Goal: Task Accomplishment & Management: Use online tool/utility

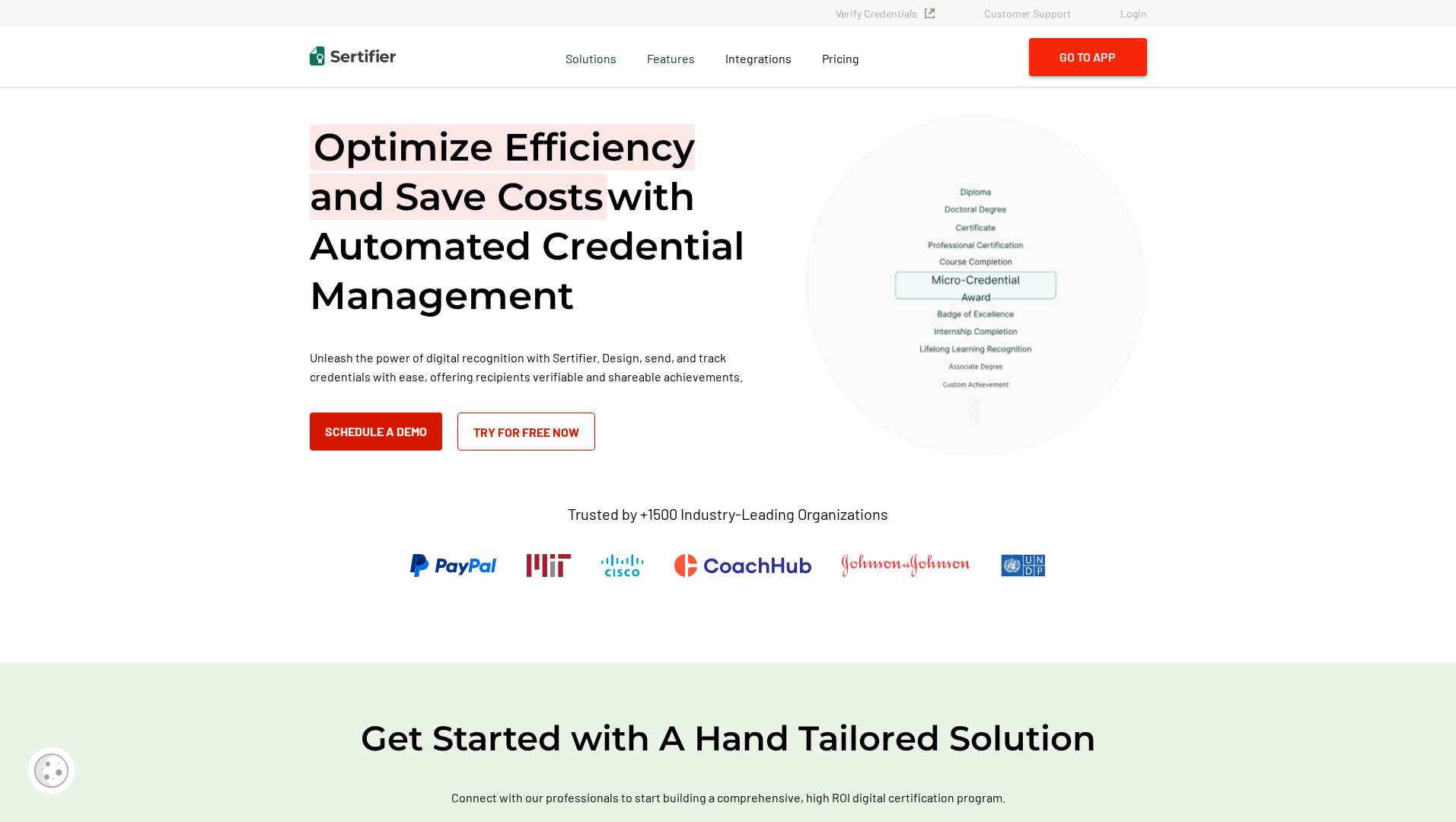
click at [1091, 61] on button "Go to App" at bounding box center [1088, 57] width 118 height 38
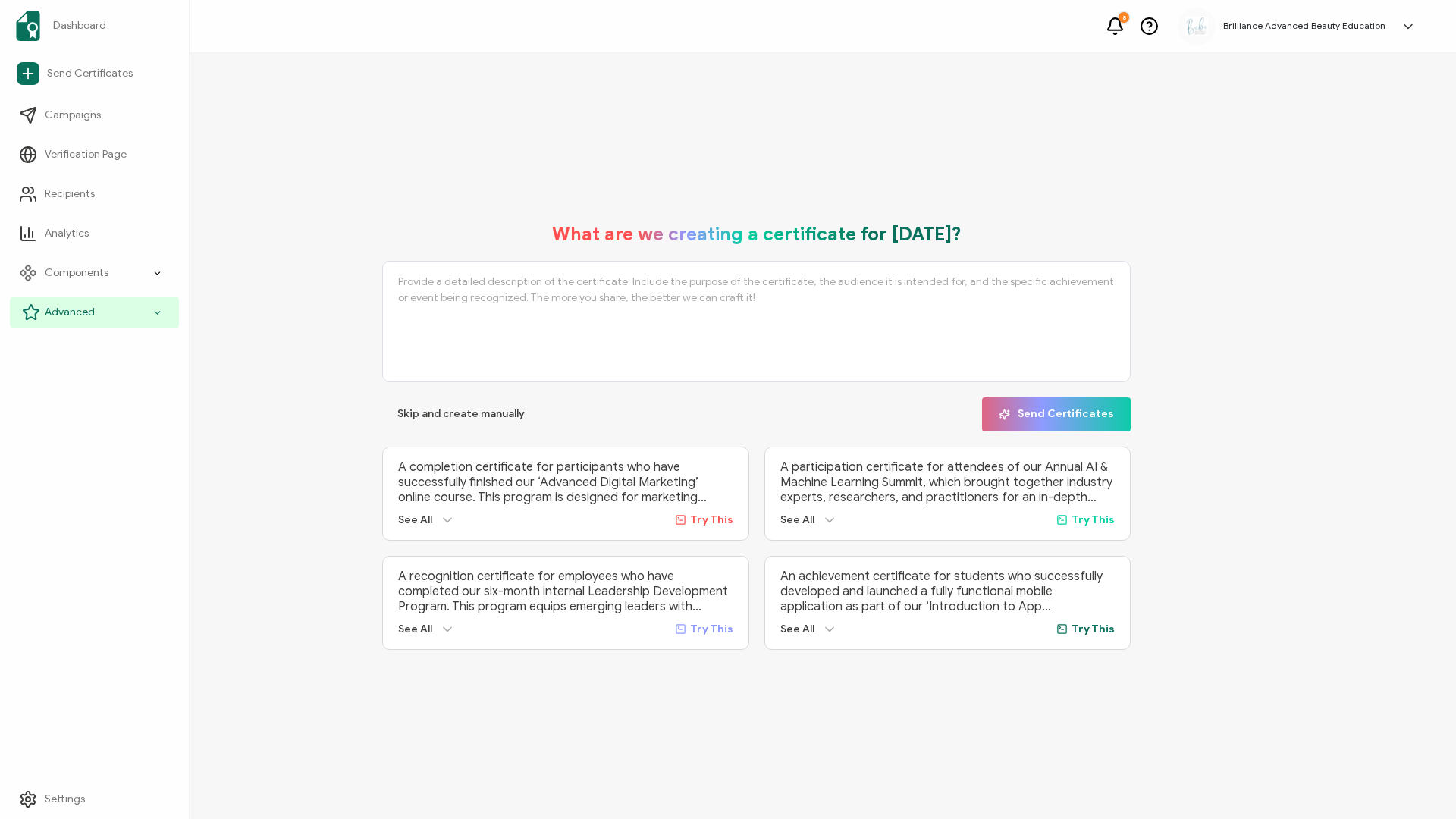
click at [40, 313] on div "Advanced" at bounding box center [94, 312] width 169 height 31
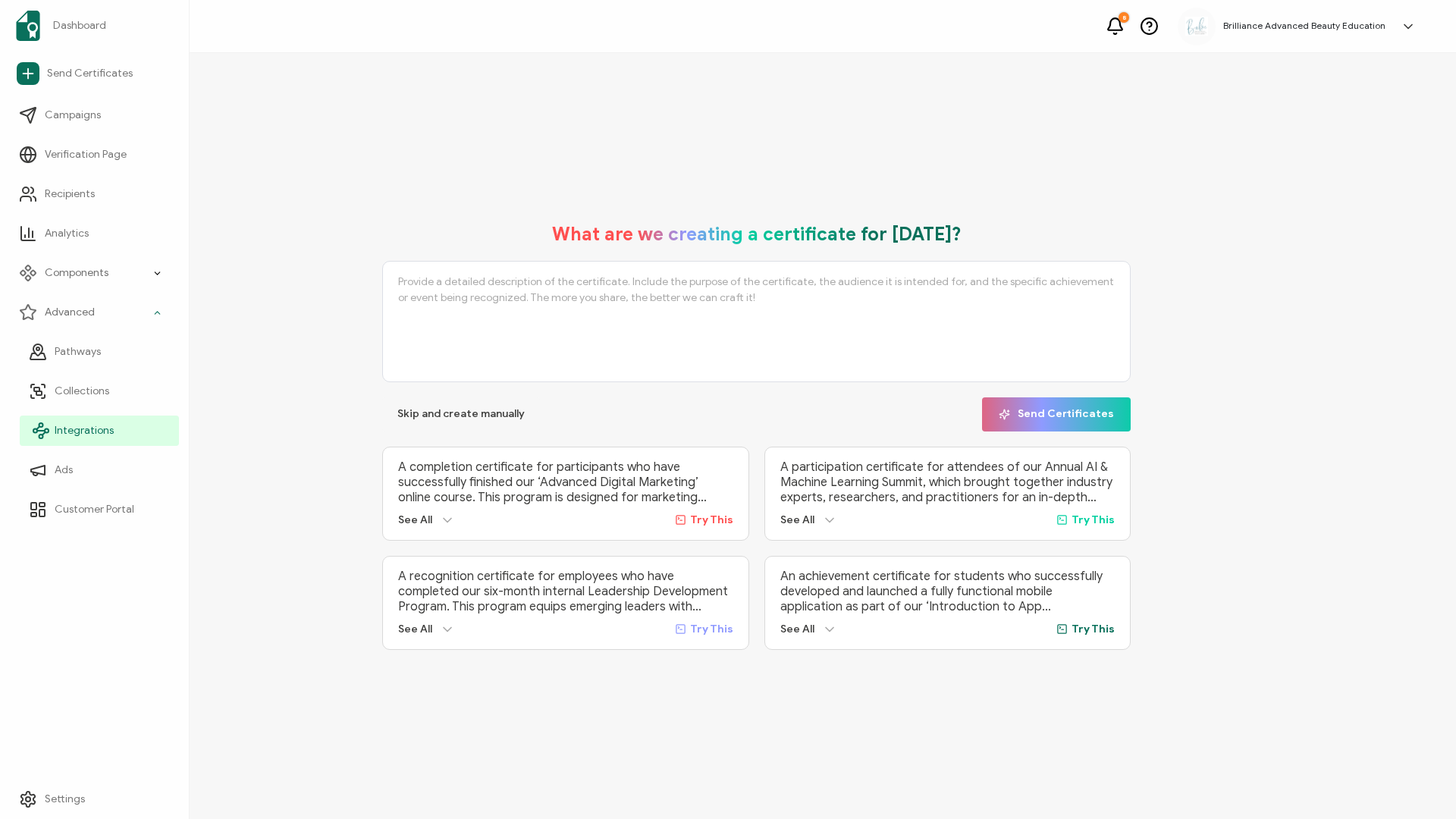
click at [63, 423] on span "Integrations" at bounding box center [84, 430] width 60 height 15
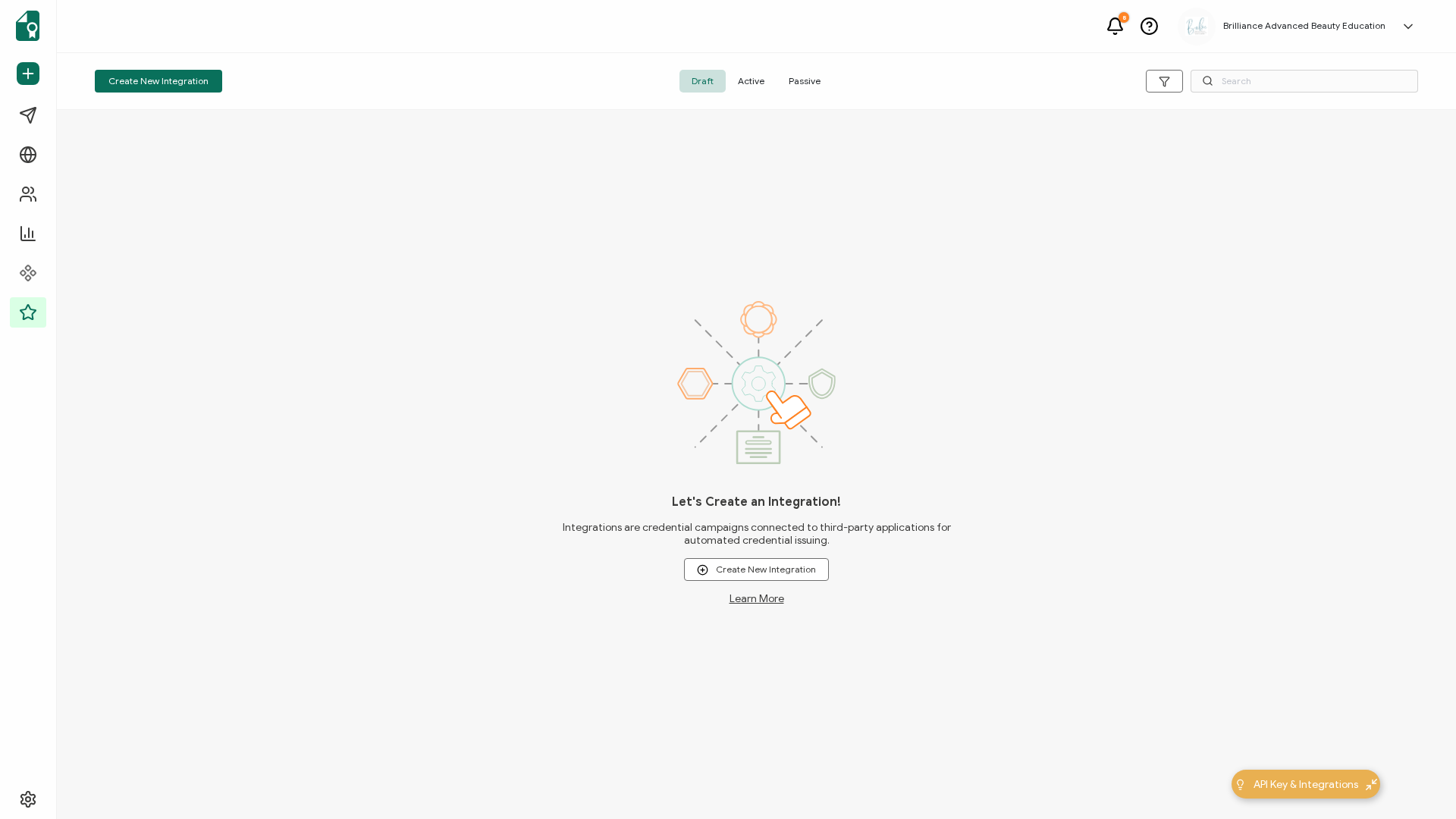
click at [757, 80] on span "Active" at bounding box center [750, 81] width 51 height 23
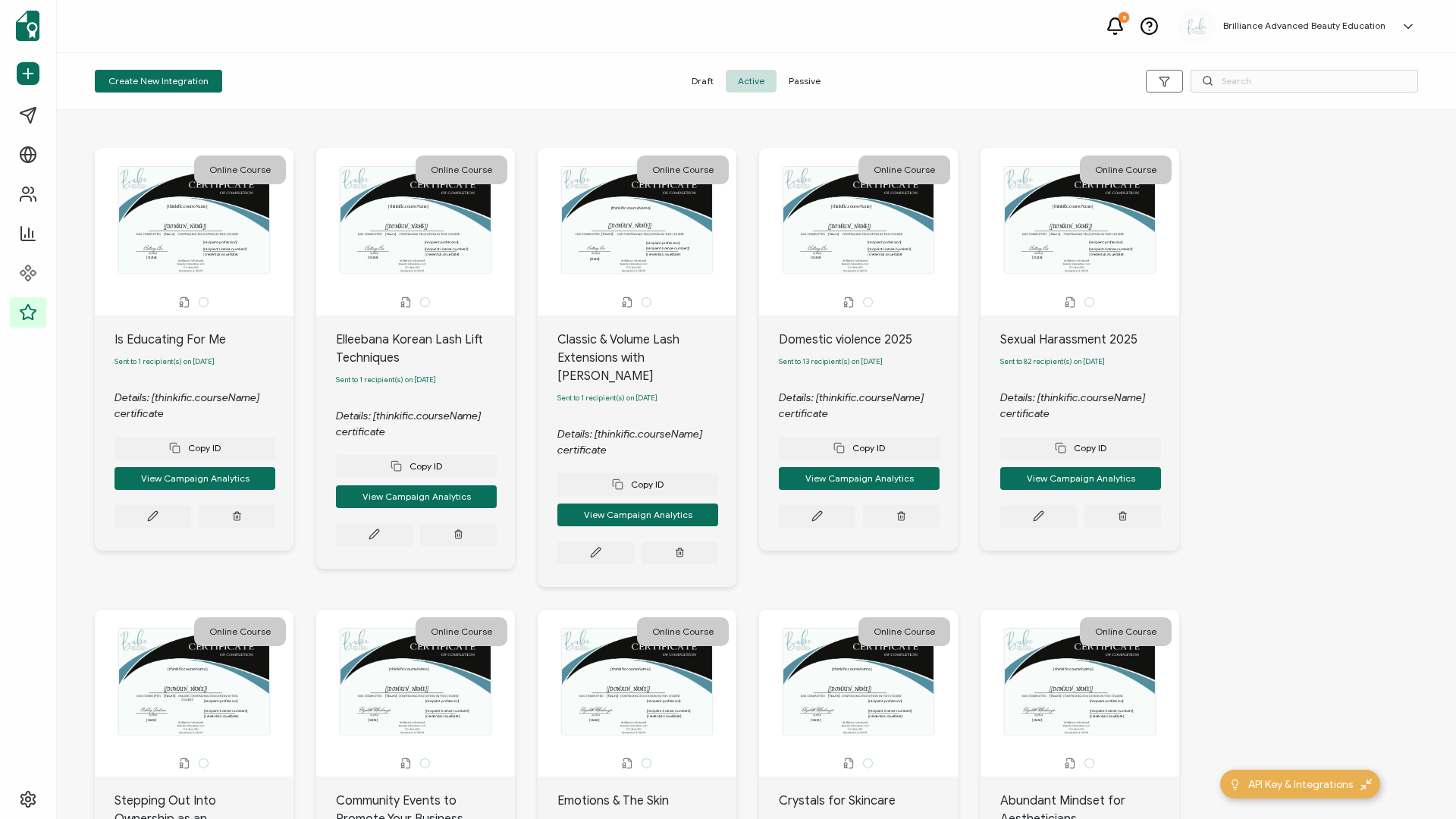
click at [810, 82] on span "Passive" at bounding box center [804, 81] width 56 height 23
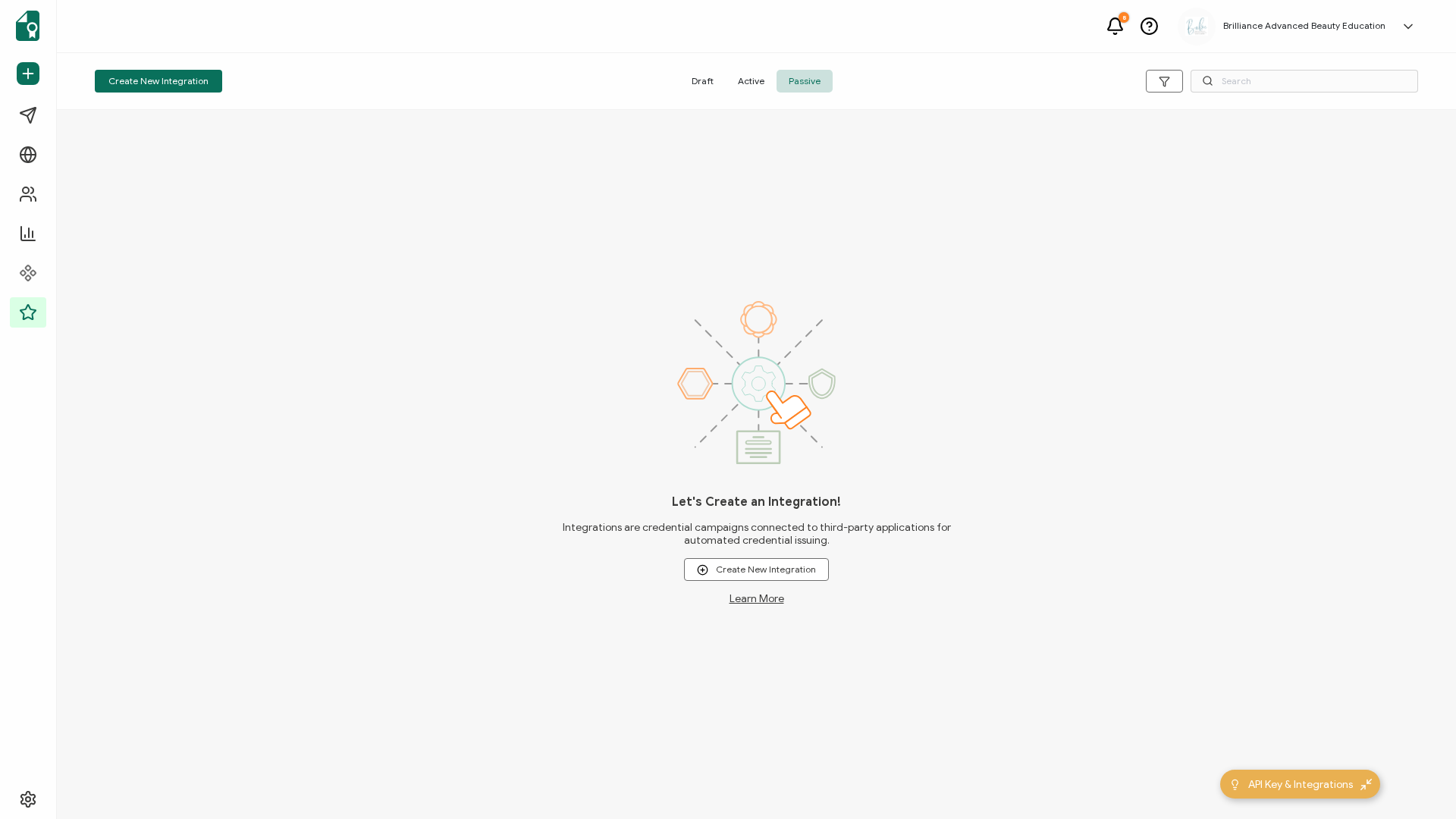
click at [756, 93] on div "Create New Integration Draft Active Passive" at bounding box center [756, 81] width 1399 height 57
click at [756, 85] on span "Active" at bounding box center [750, 81] width 51 height 23
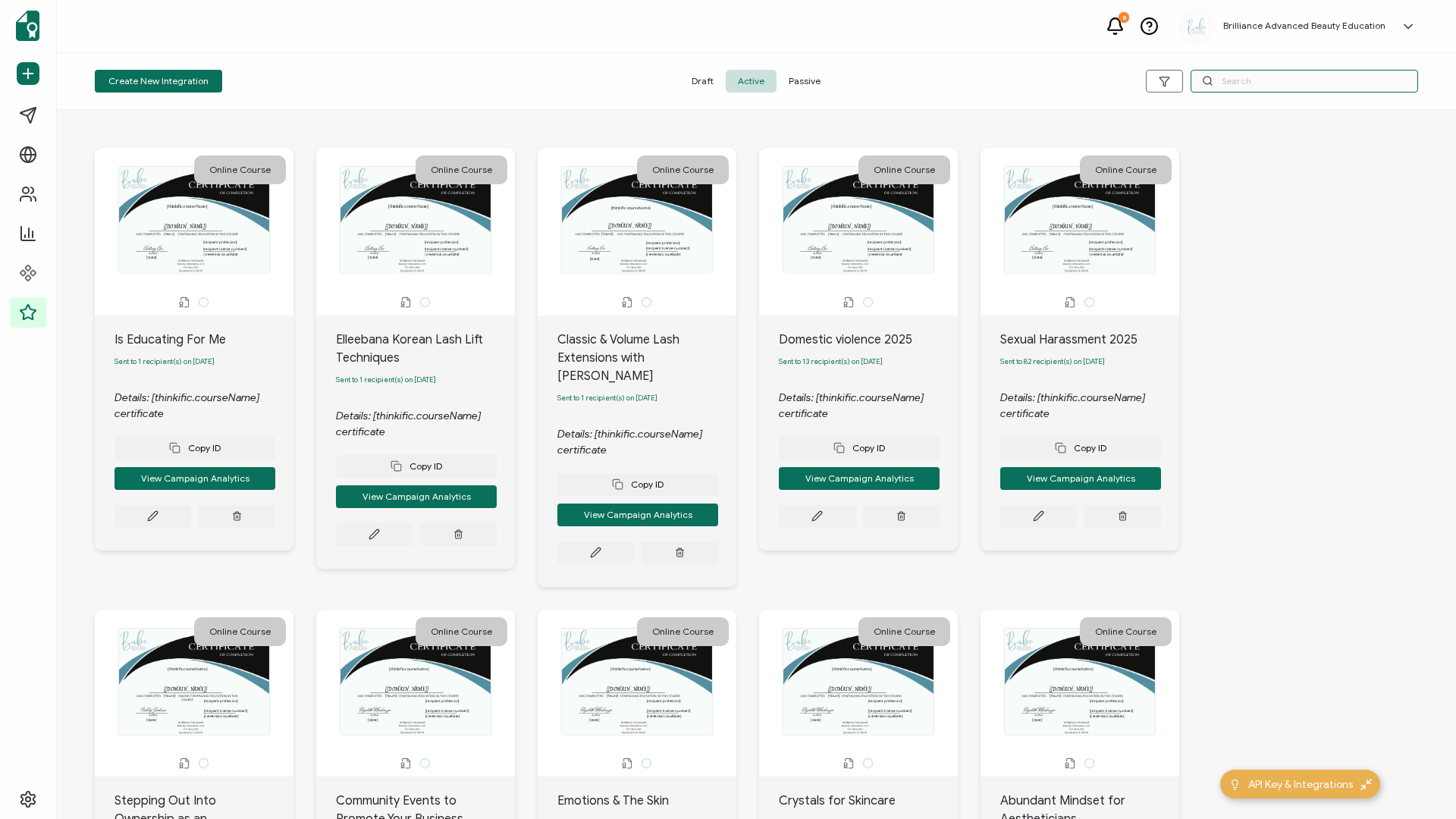
click at [1253, 84] on input "text" at bounding box center [1304, 81] width 228 height 23
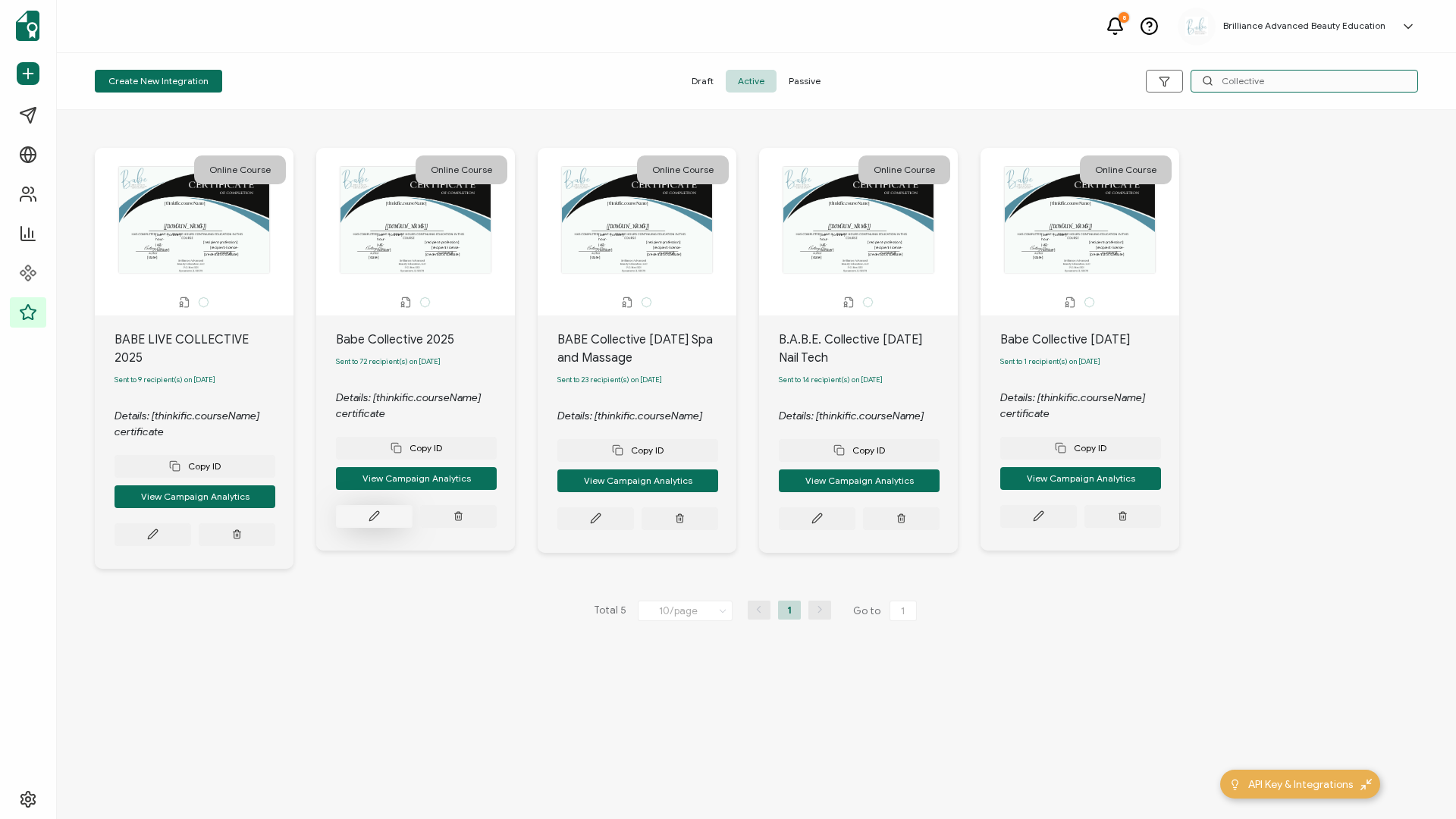
type input "Collective"
click at [358, 518] on button at bounding box center [374, 516] width 77 height 23
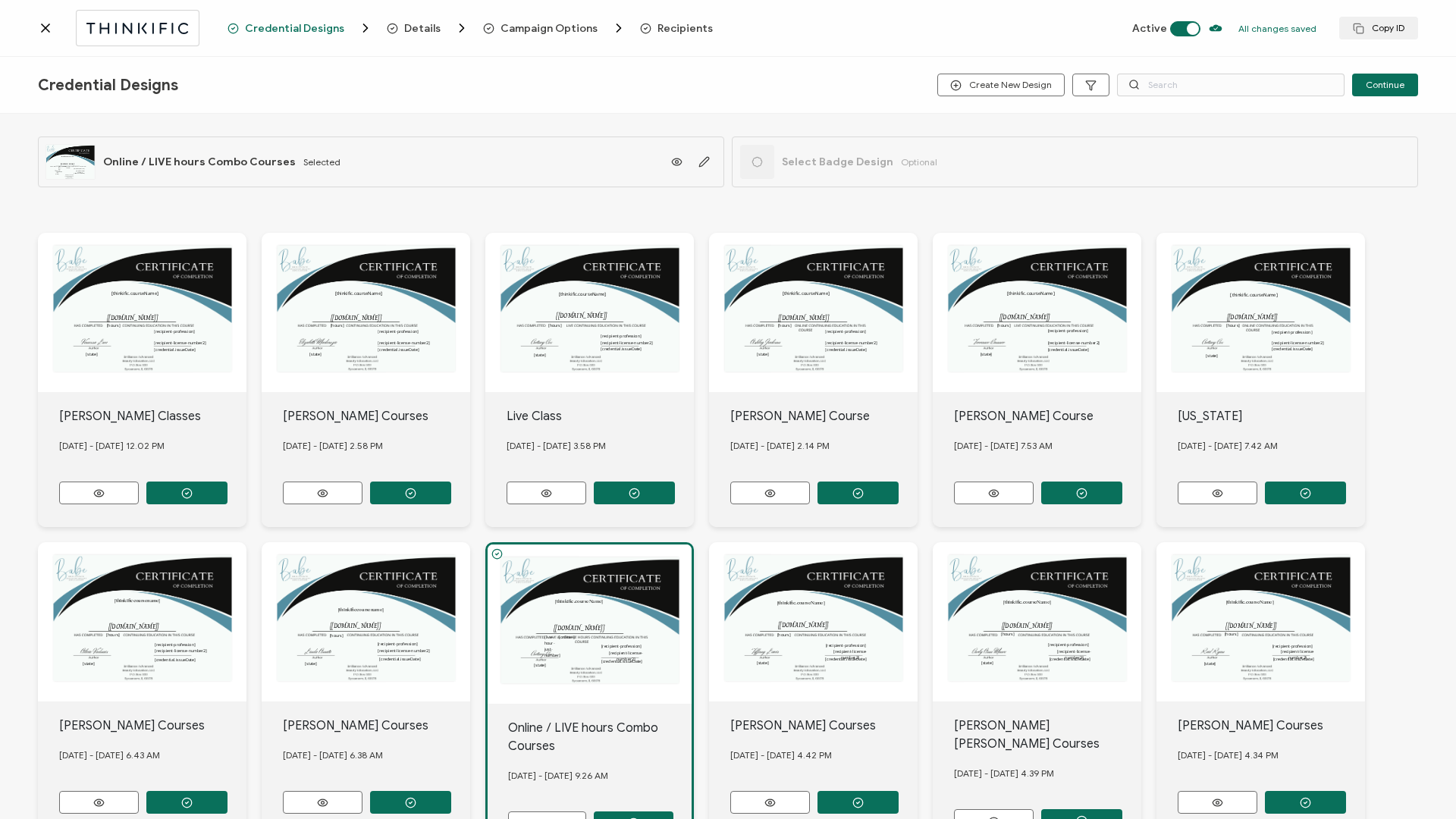
click at [690, 30] on span "Recipients" at bounding box center [686, 28] width 56 height 11
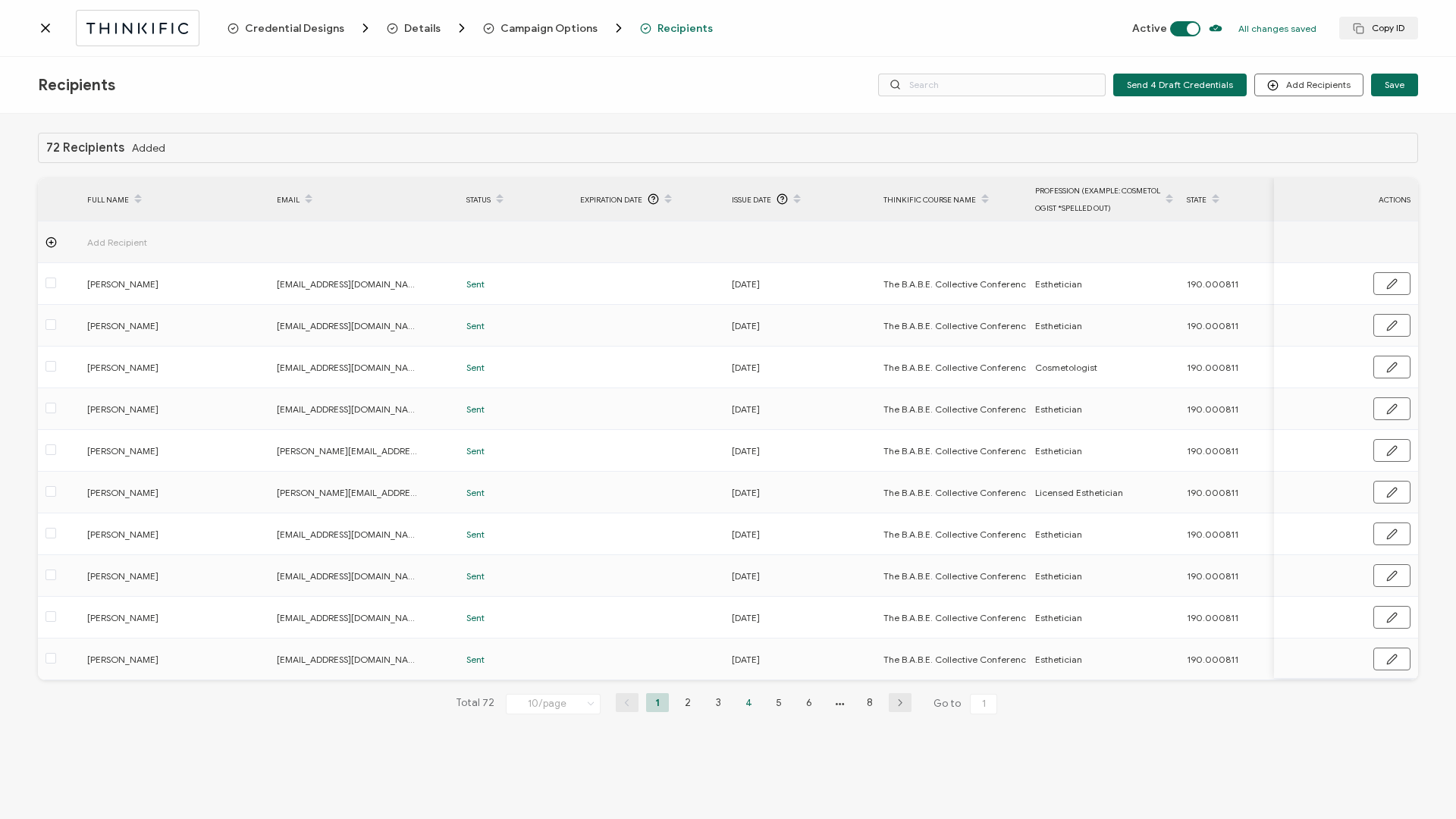
click at [749, 707] on li "4" at bounding box center [748, 703] width 23 height 19
click at [653, 710] on li "1" at bounding box center [657, 703] width 23 height 19
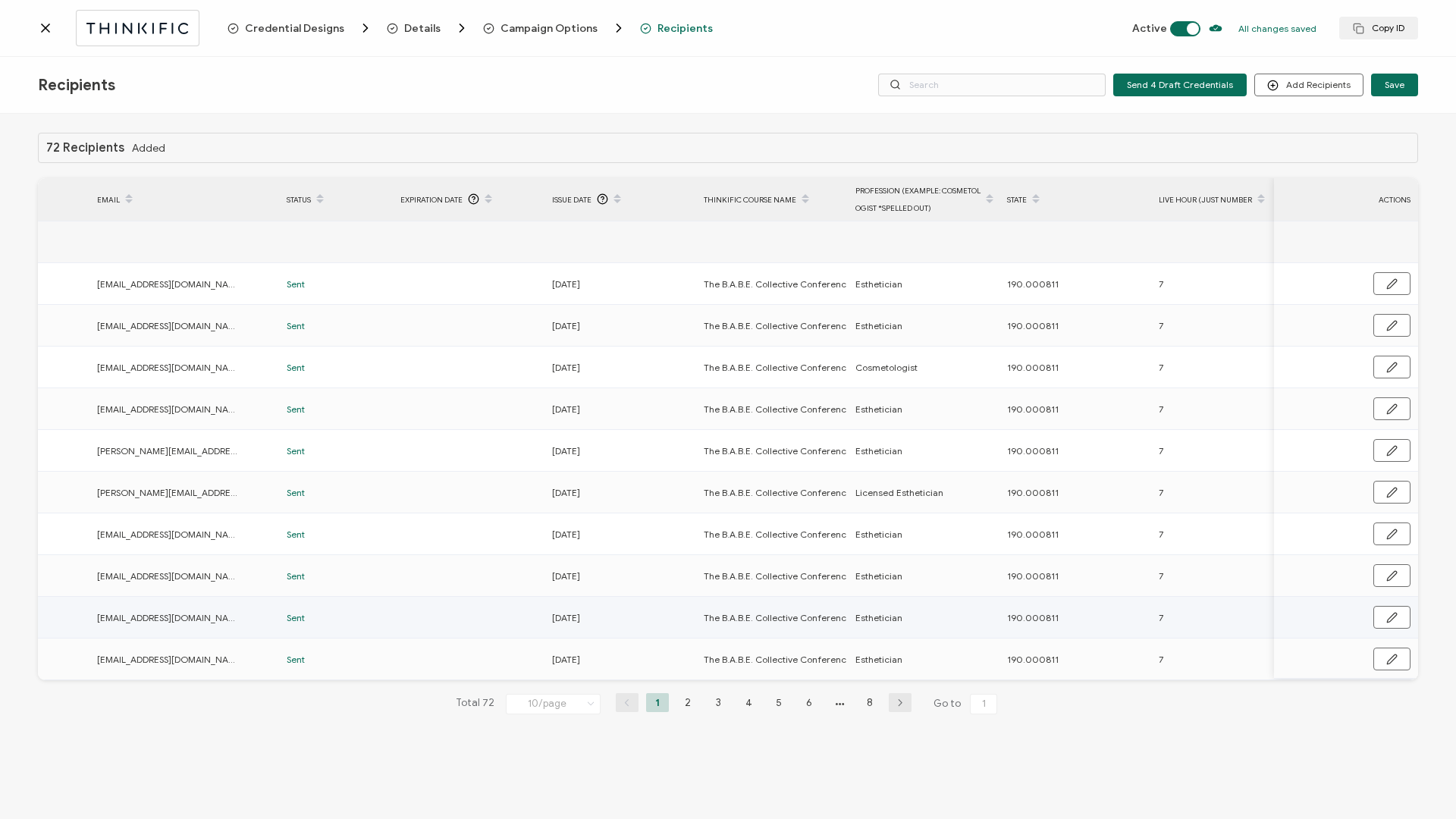
scroll to position [0, 512]
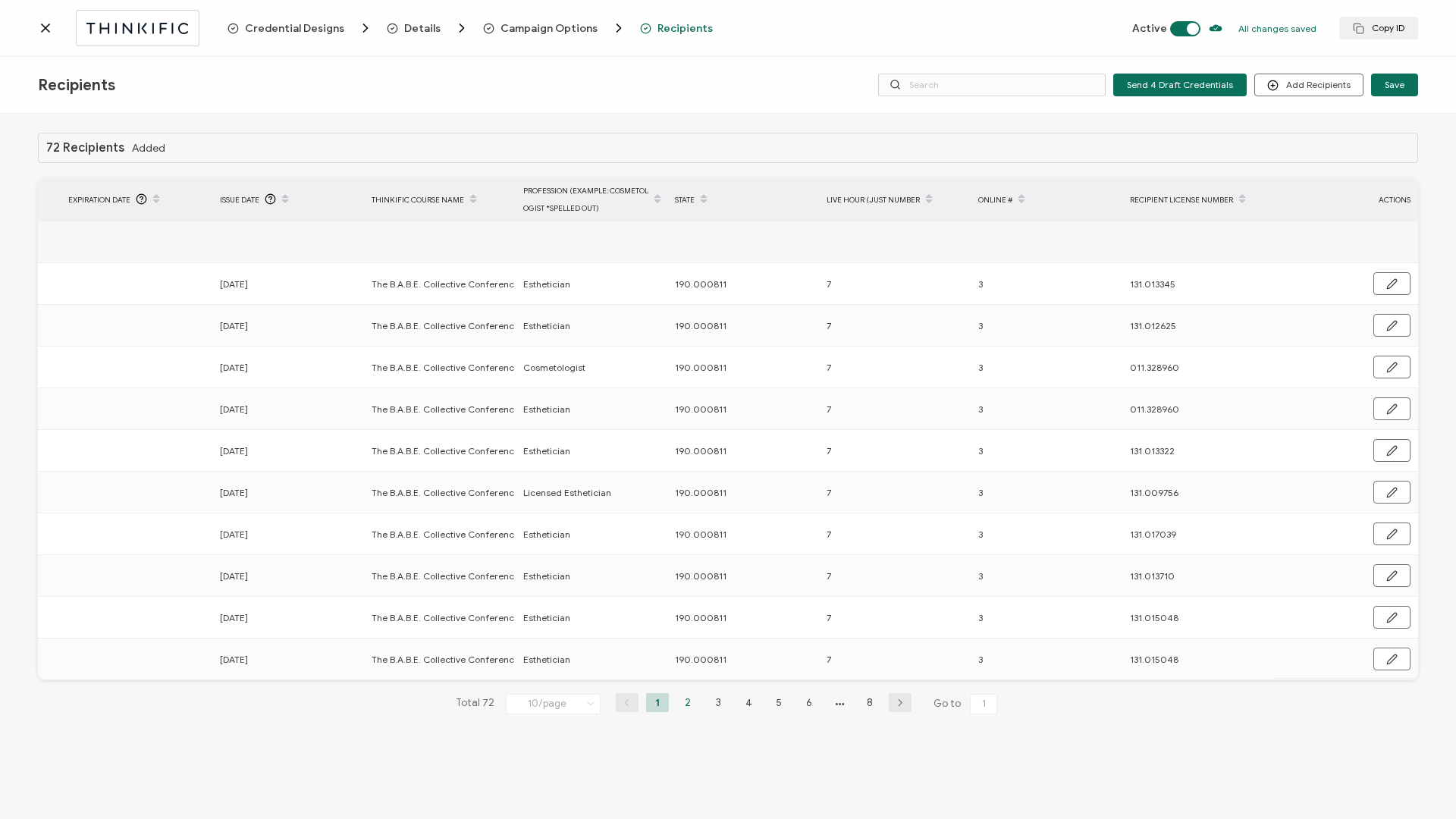
click at [690, 706] on li "2" at bounding box center [688, 703] width 23 height 19
click at [718, 707] on li "3" at bounding box center [718, 703] width 23 height 19
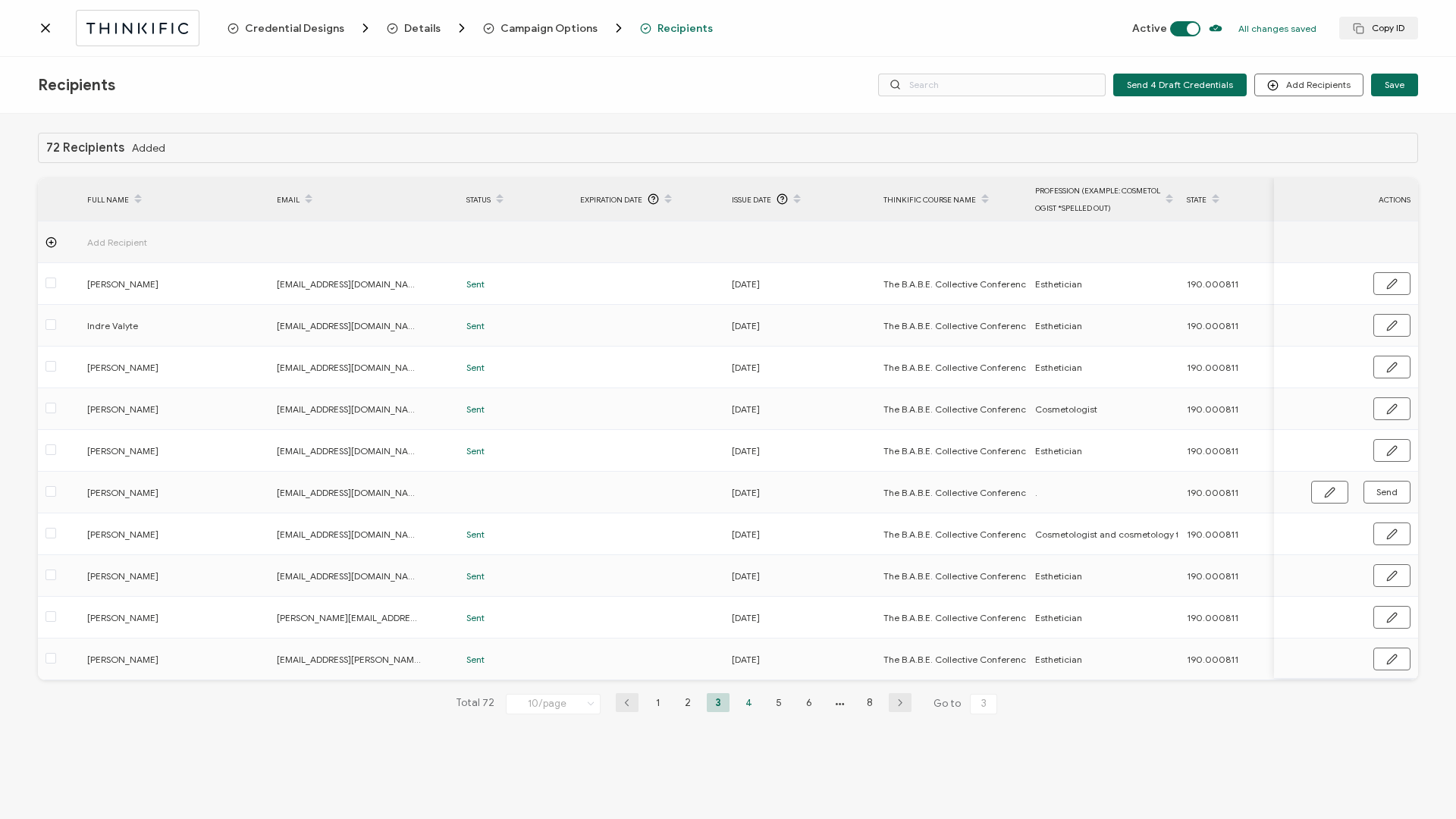
click at [757, 705] on li "4" at bounding box center [748, 703] width 23 height 19
click at [773, 707] on li "5" at bounding box center [778, 703] width 23 height 19
click at [809, 713] on li "6" at bounding box center [809, 703] width 23 height 19
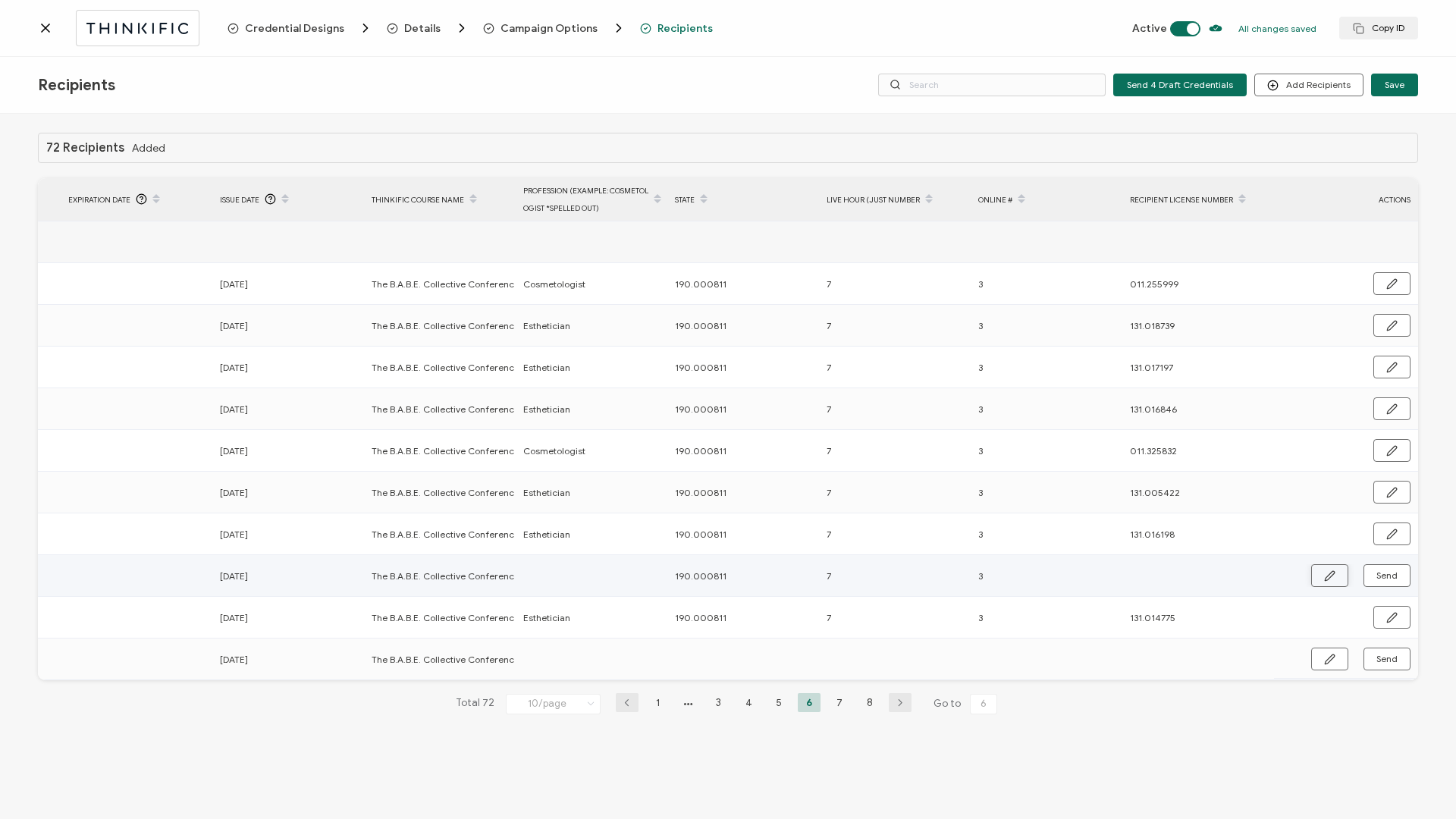
click at [1331, 577] on icon "button" at bounding box center [1330, 575] width 11 height 11
click at [1154, 578] on input "text" at bounding box center [1197, 576] width 133 height 24
paste input "131.021718"
type input "131.021718"
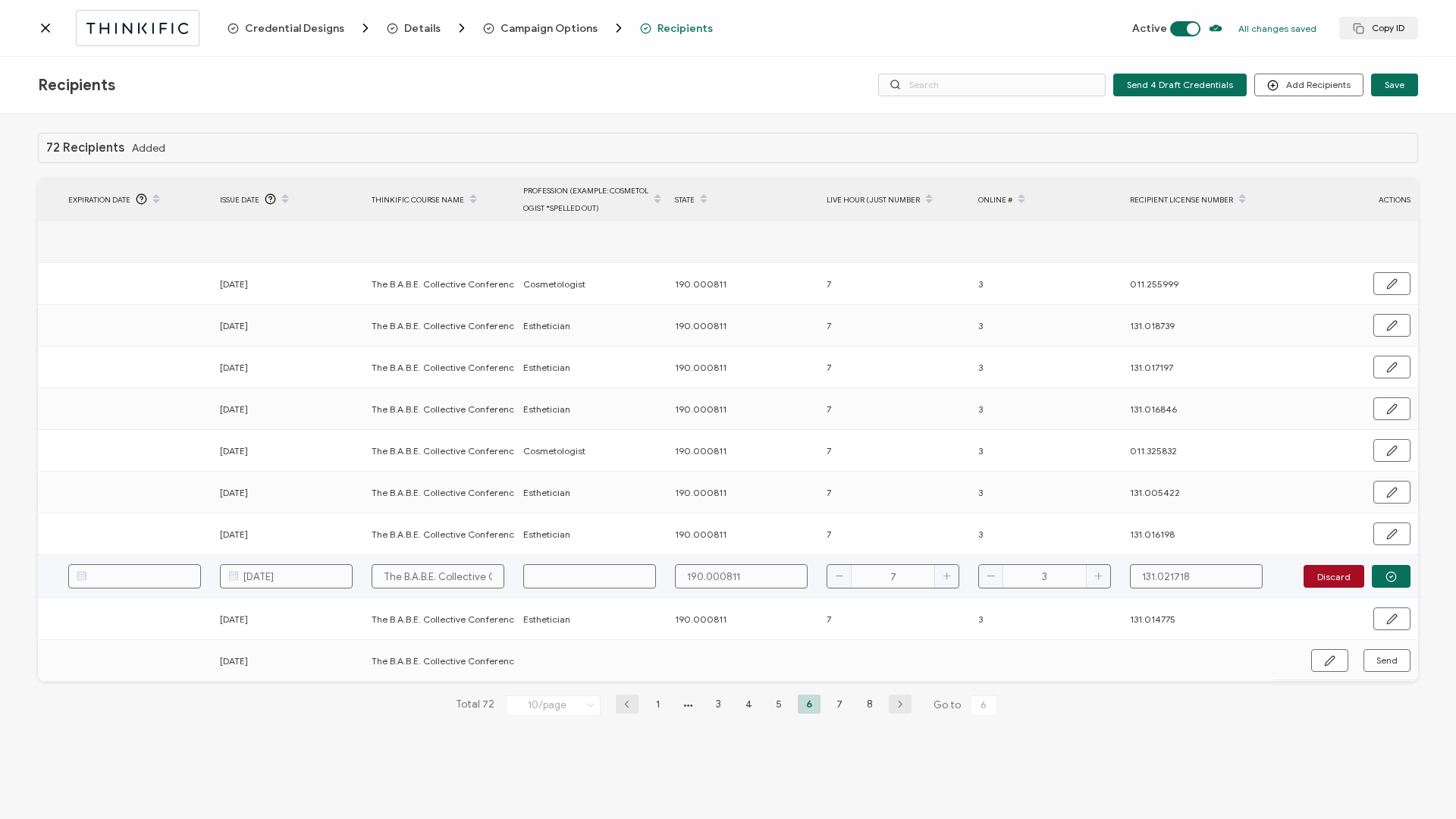
type input "131.021718"
click at [596, 578] on input "text" at bounding box center [590, 576] width 133 height 24
type input "E"
type input "ES"
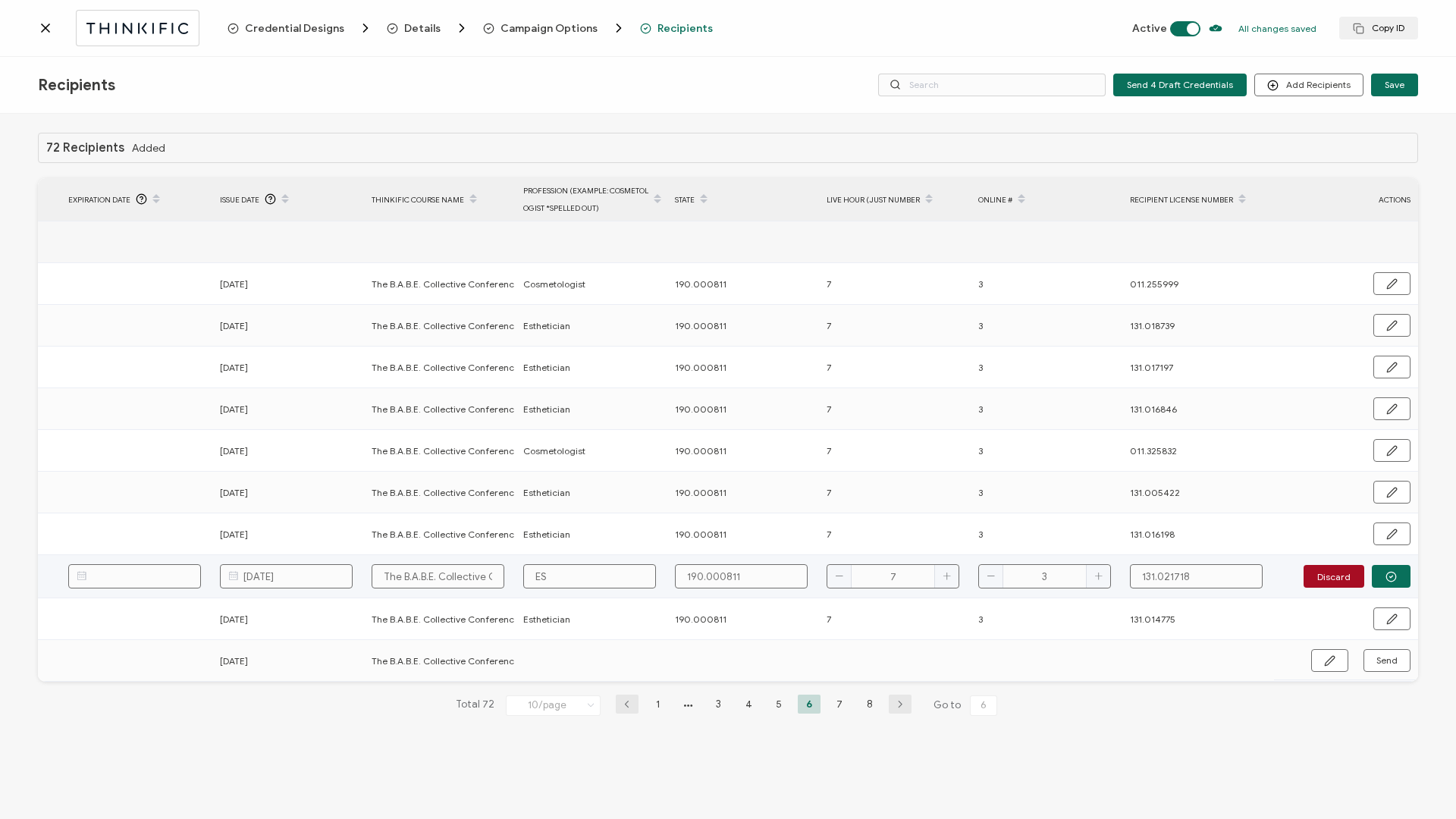
type input "ES"
type input "ESt"
type input "ESth"
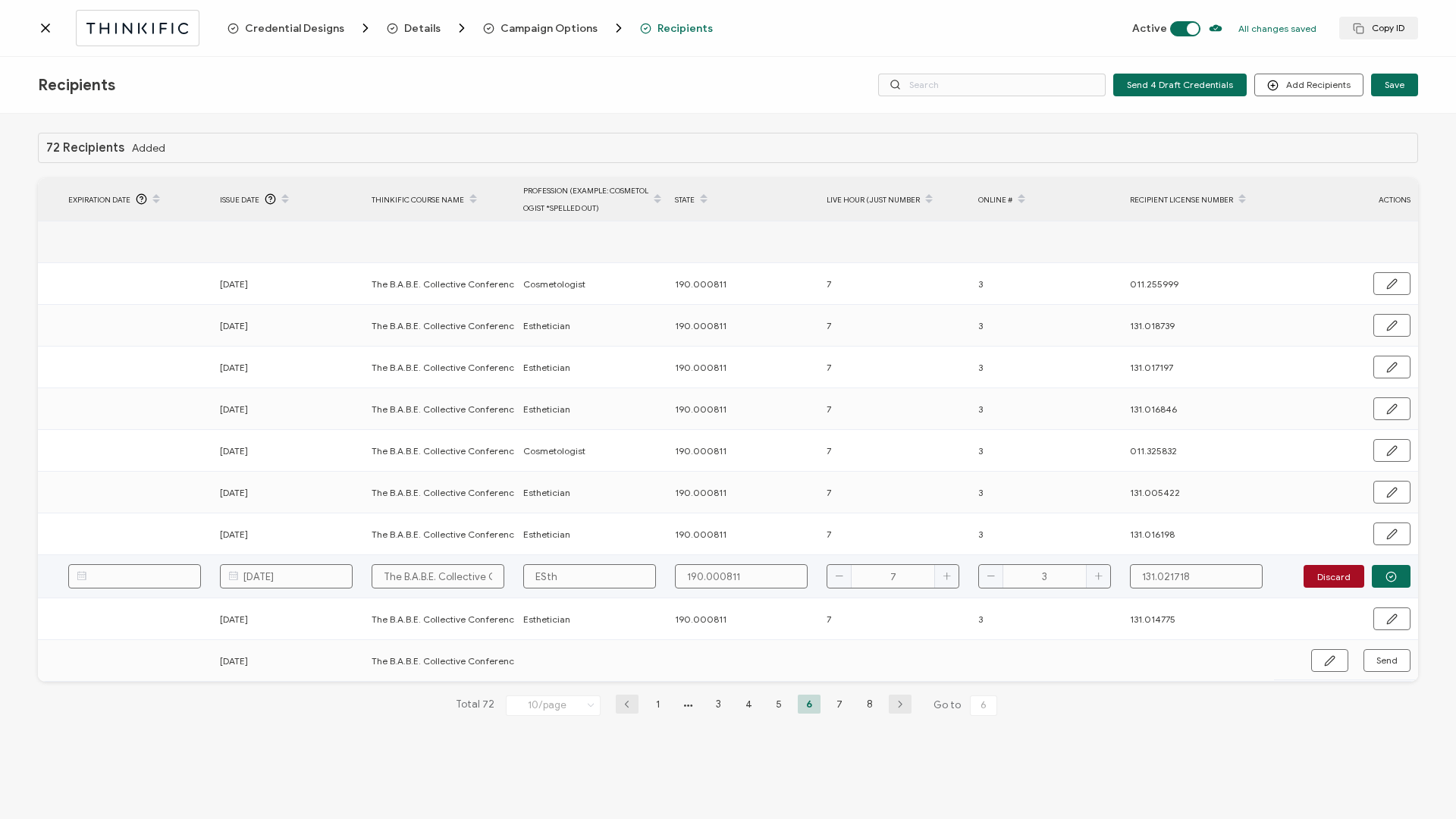
type input "ESthe"
type input "ESthet"
type input "EStheti"
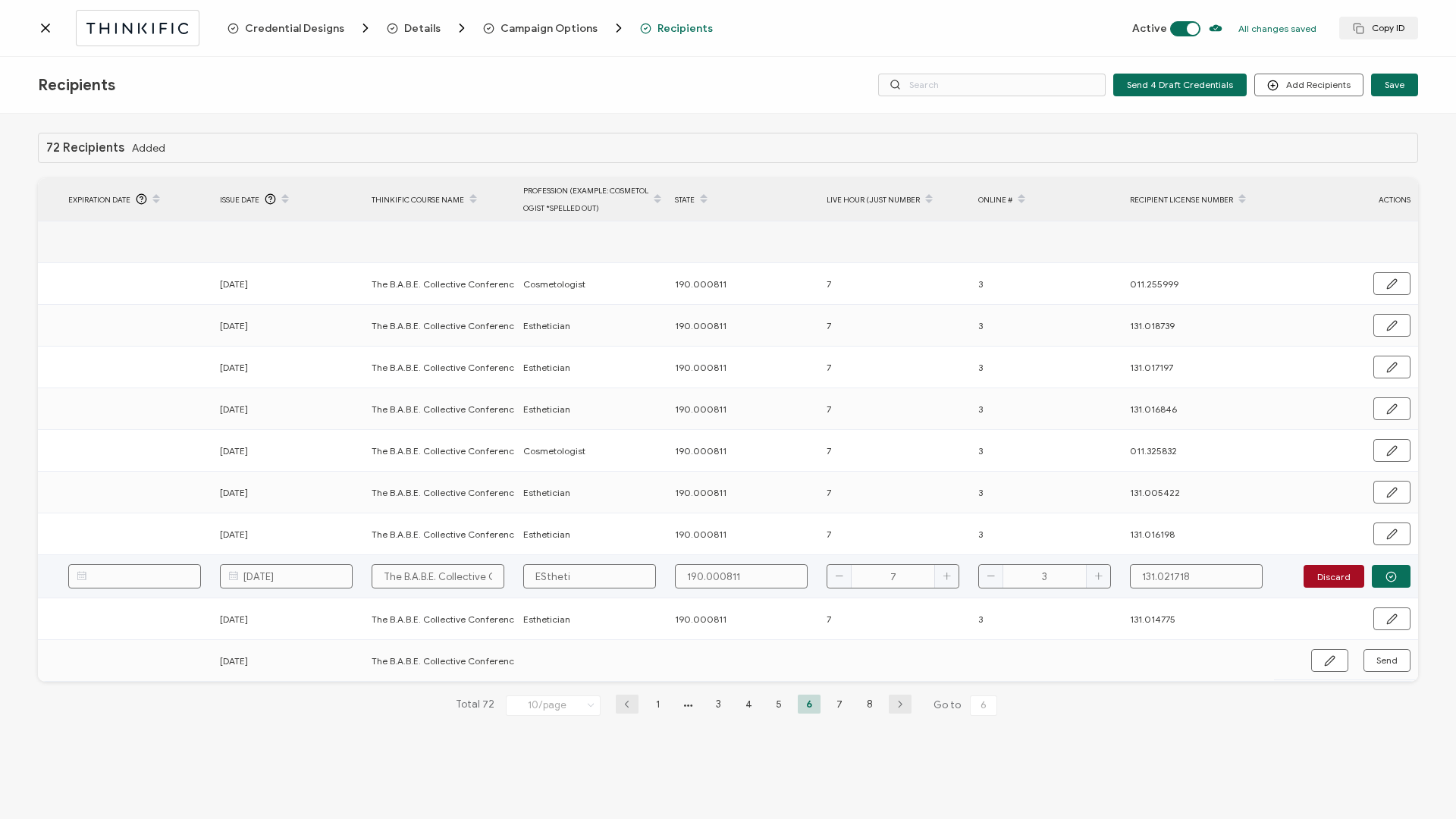
type input "EStheti"
type input "ESthetic"
type input "ESthetica"
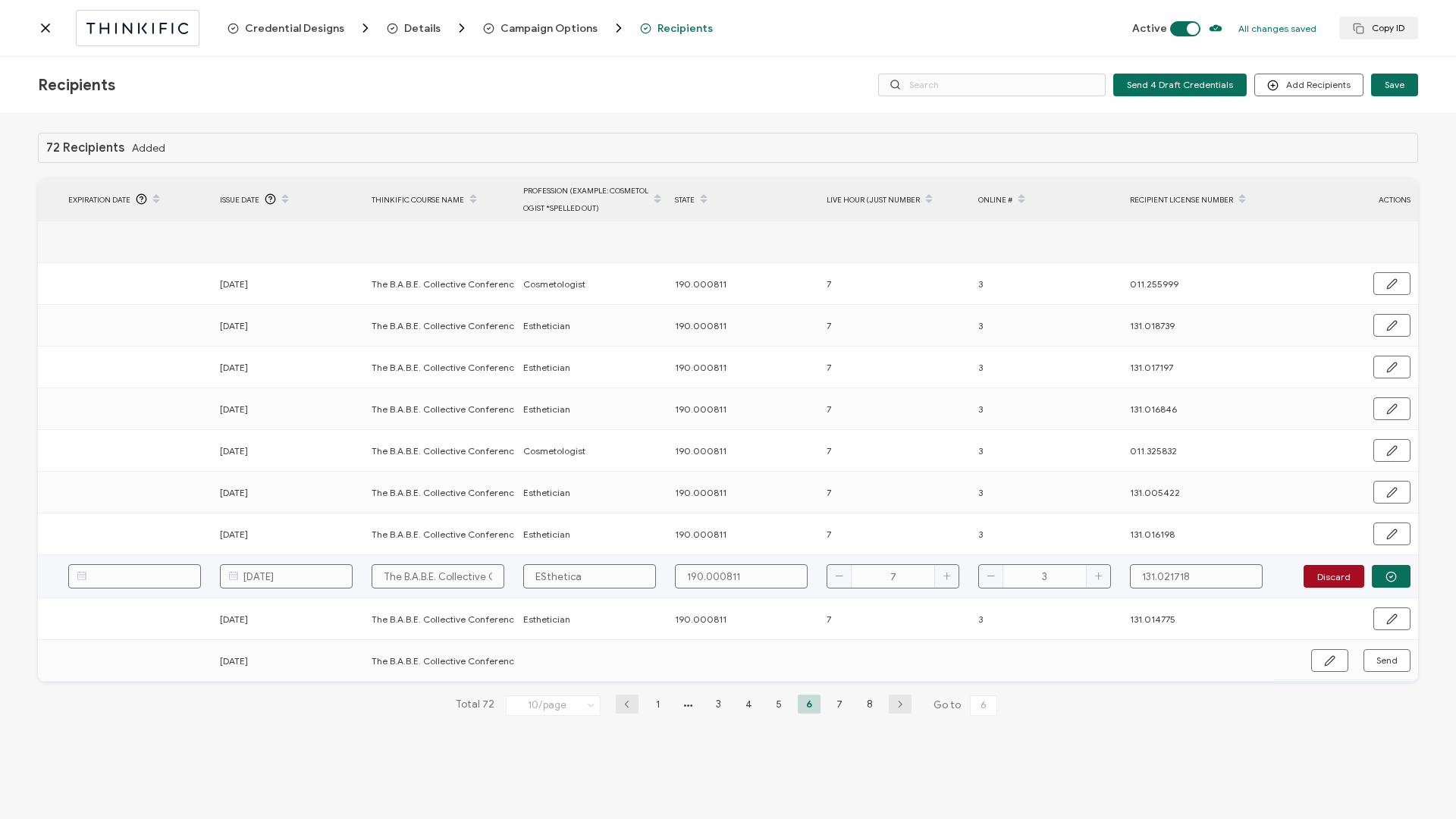
type input "EStheticai"
type input "EStheticain"
type input "EStheticai"
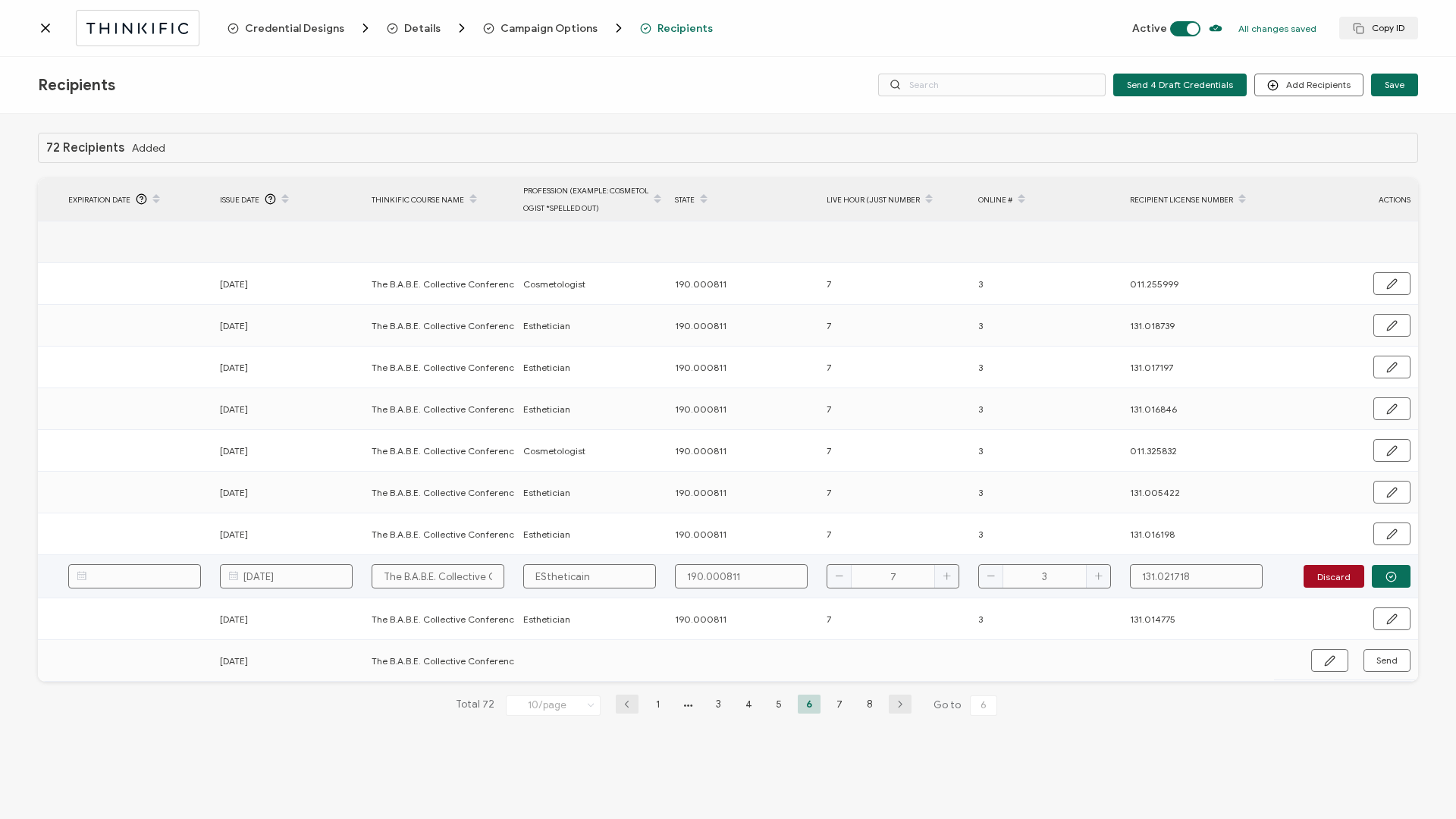
type input "EStheticai"
type input "ESthetica"
type input "ESthetic"
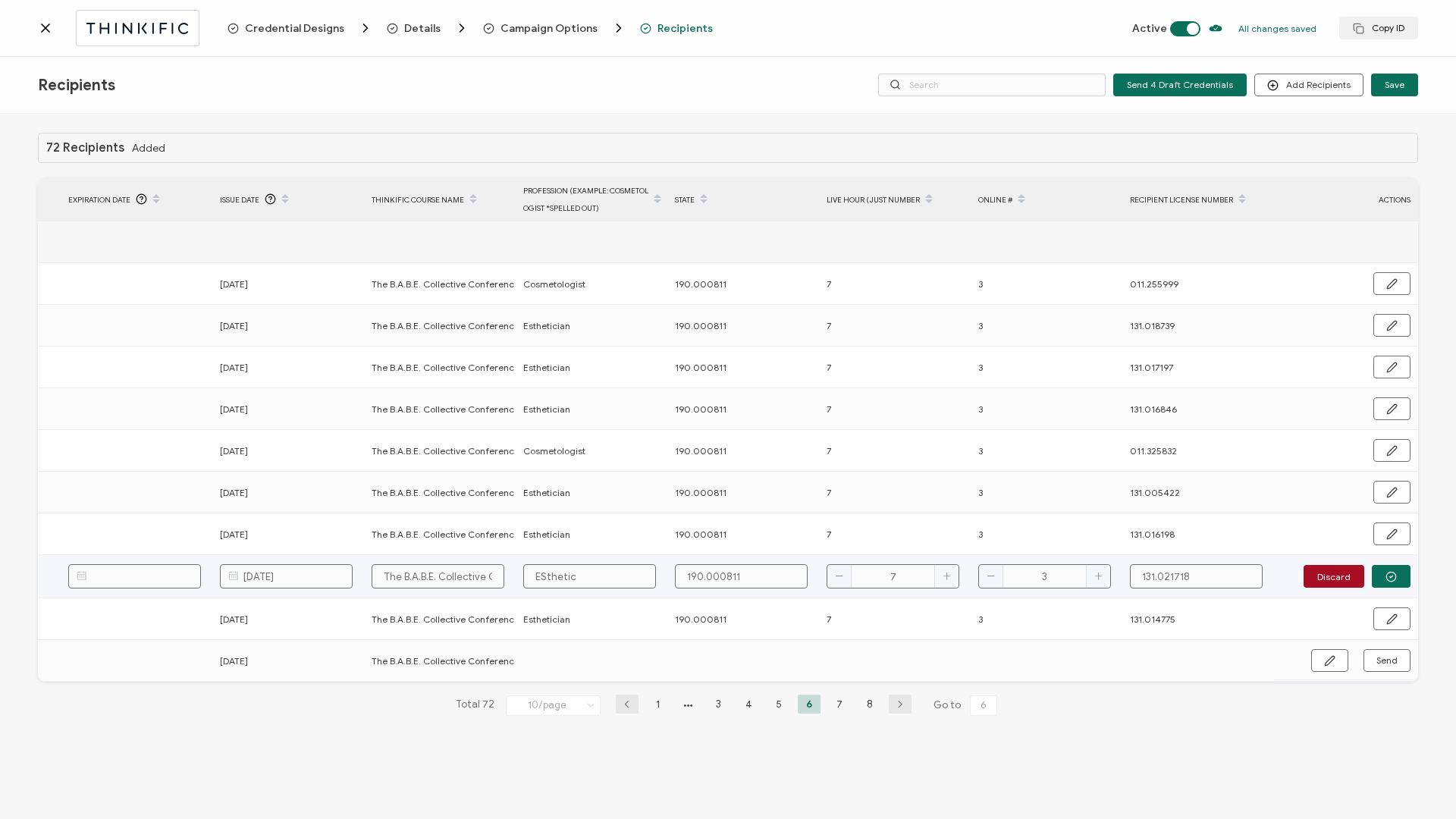
type input "EStheti"
type input "ESthet"
type input "ESthe"
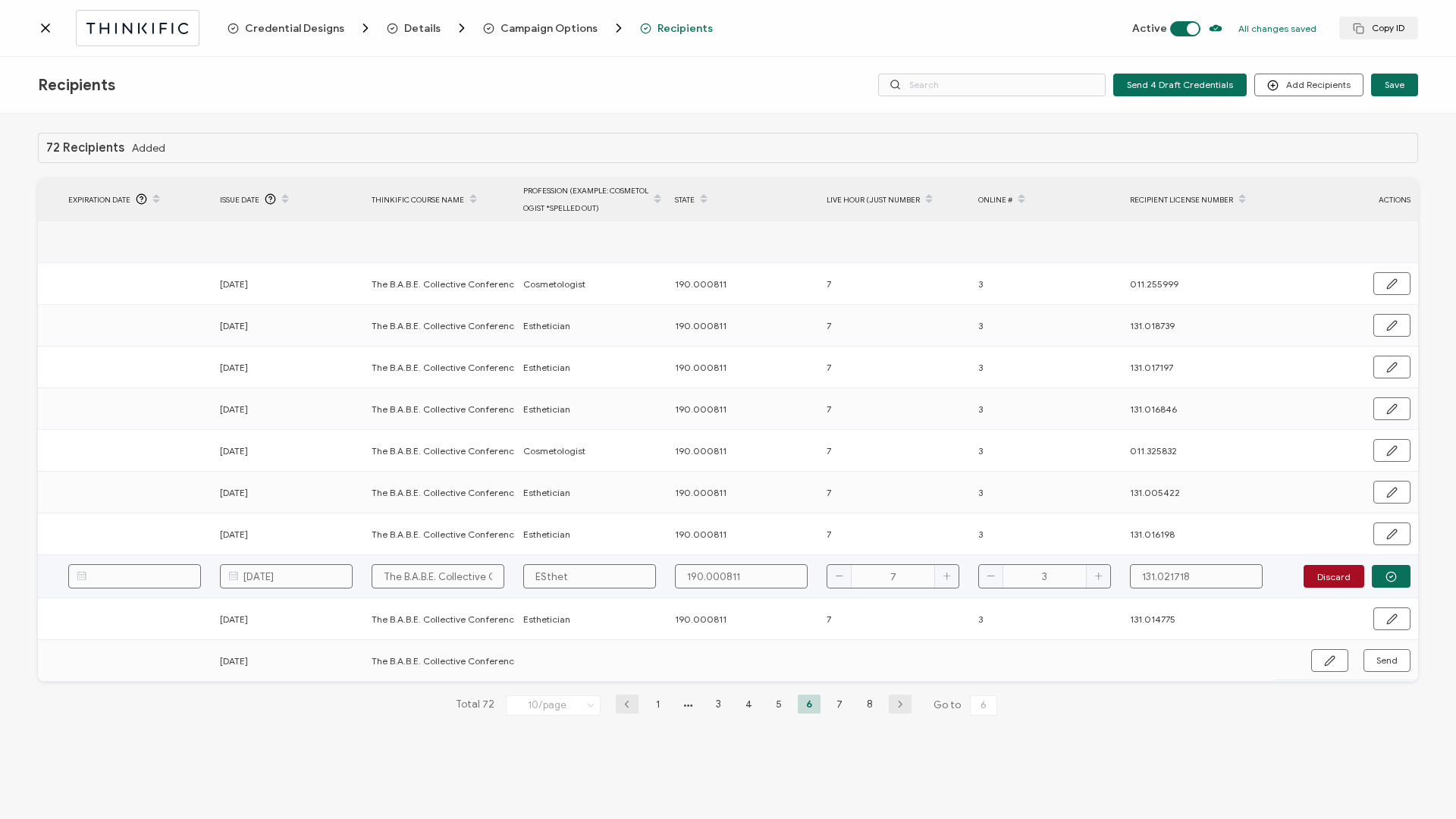
type input "ESthe"
type input "ESth"
type input "ESt"
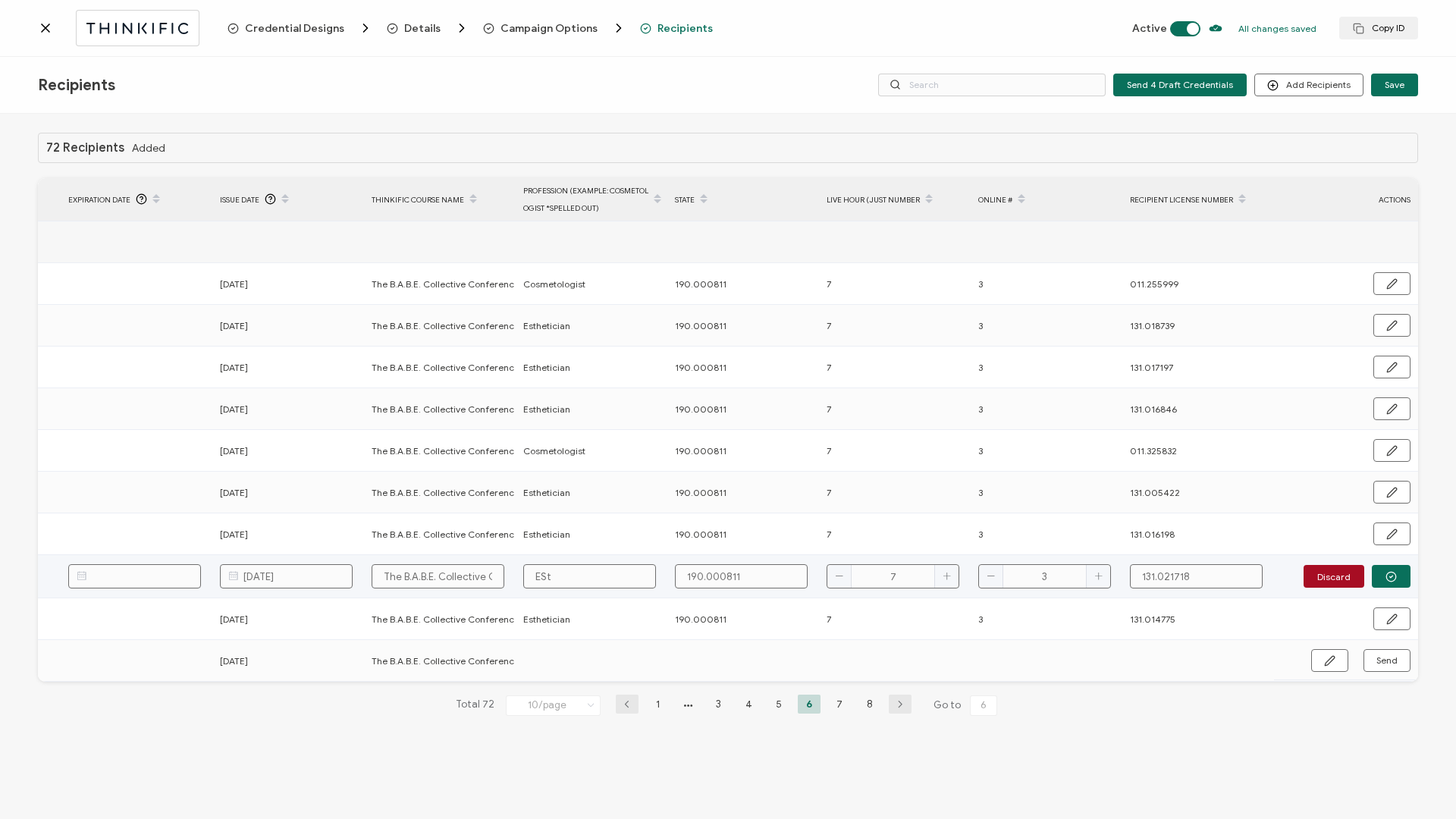
type input "ES"
type input "E"
type input "Es"
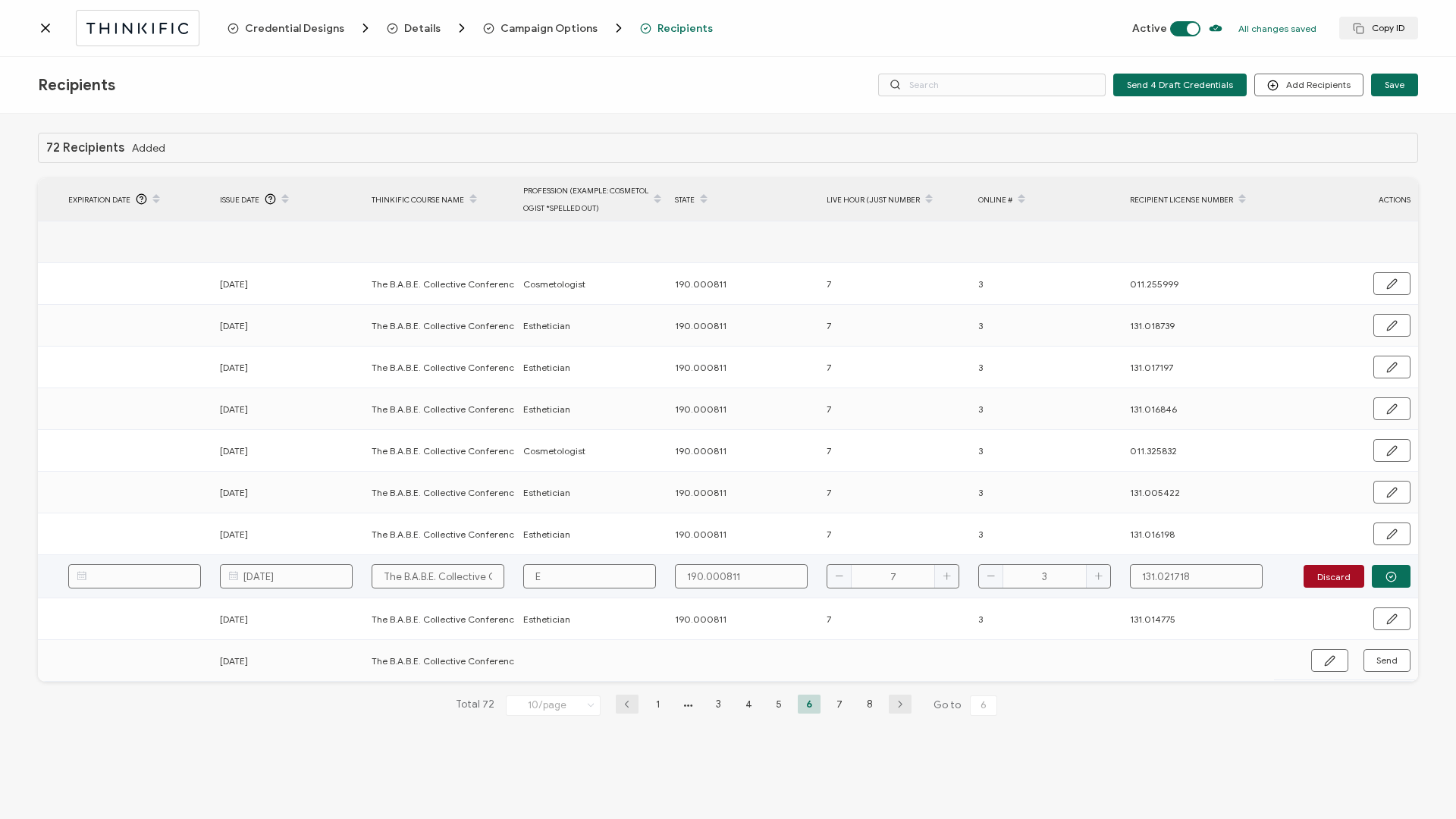
type input "Es"
type input "Est"
type input "Esth"
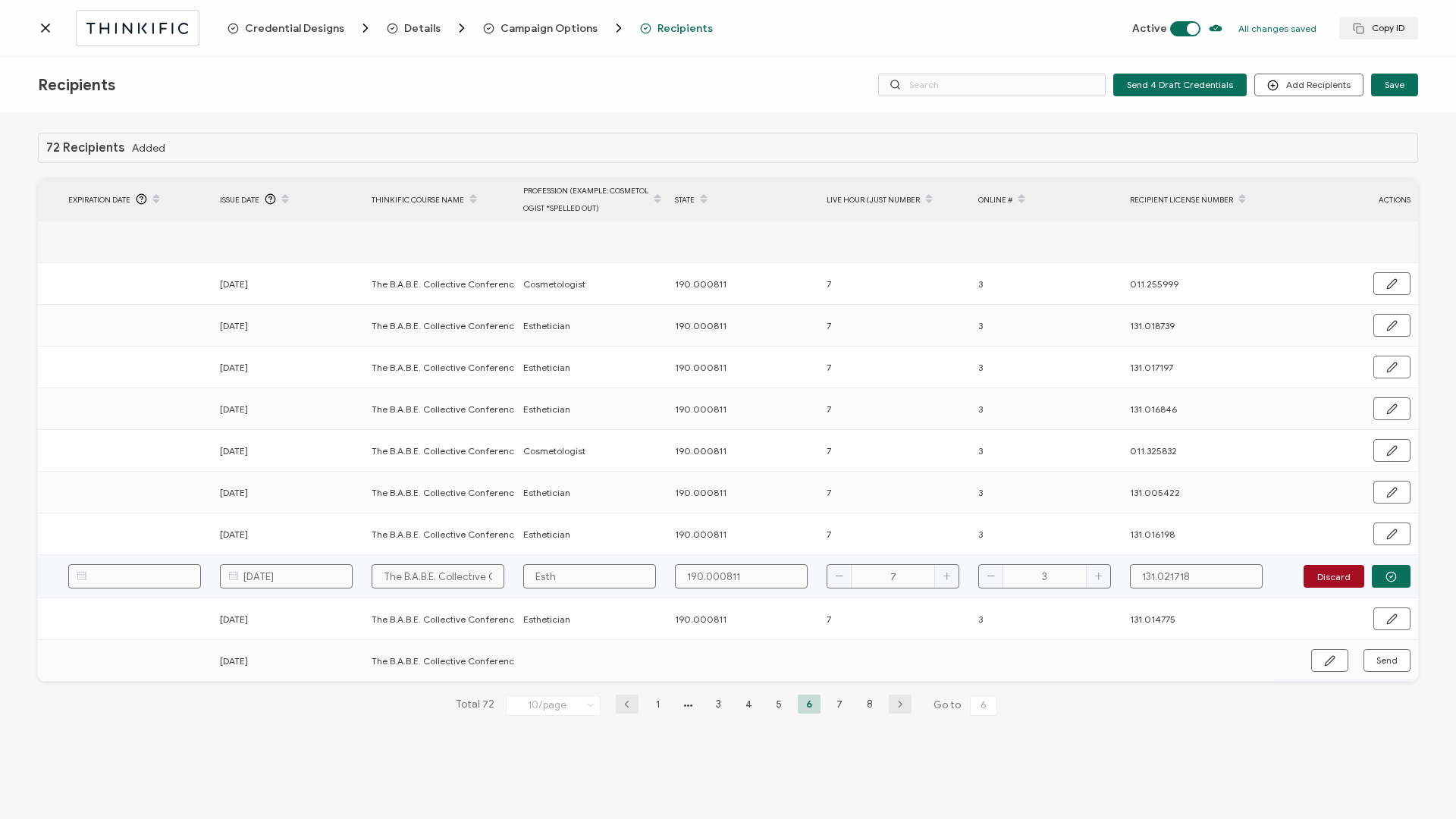
type input "Esthe"
type input "Esthet"
type input "Estheti"
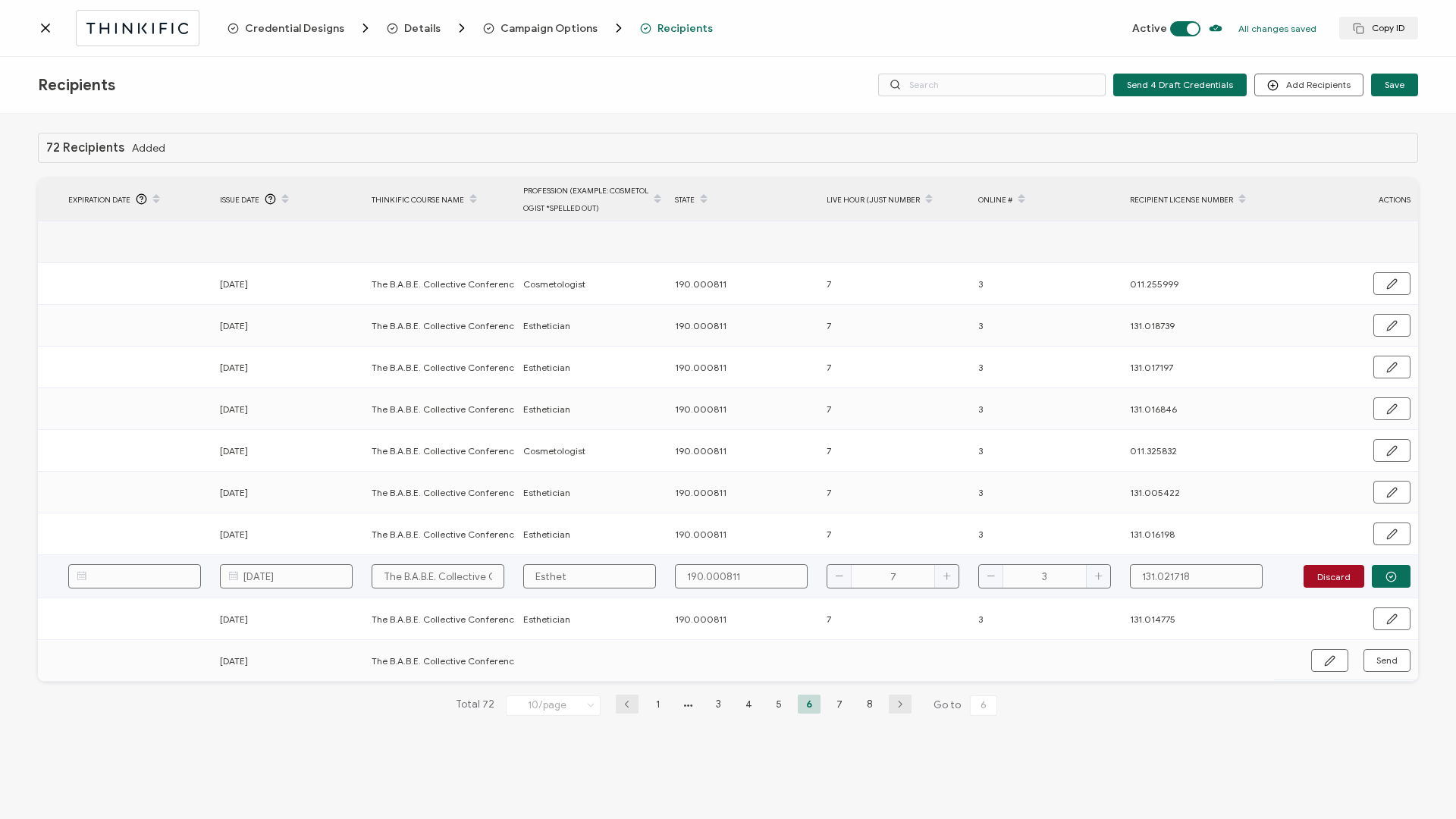
type input "Estheti"
type input "Esthetic"
type input "Esthetici"
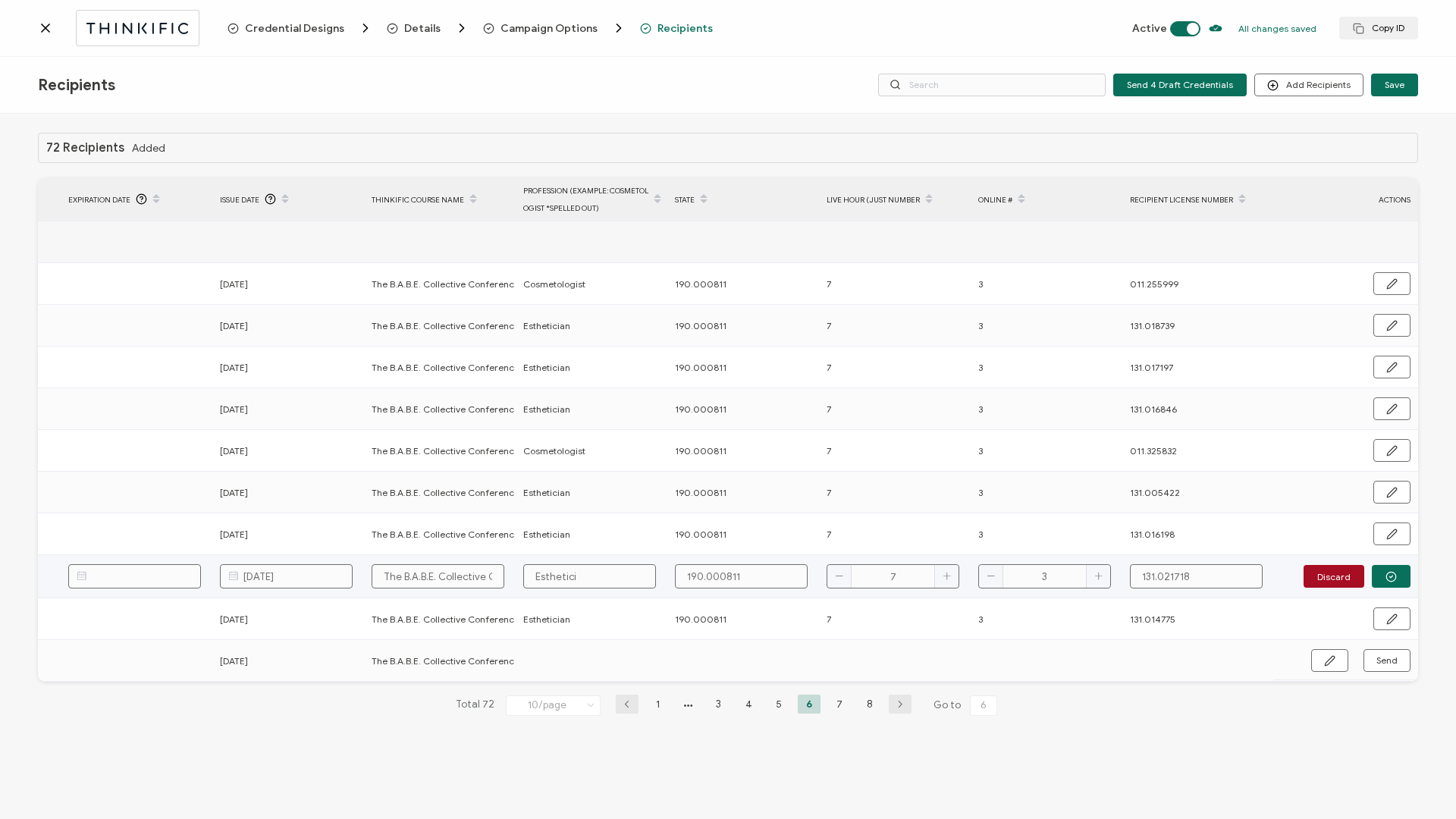
type input "Estheticia"
type input "Esthetician"
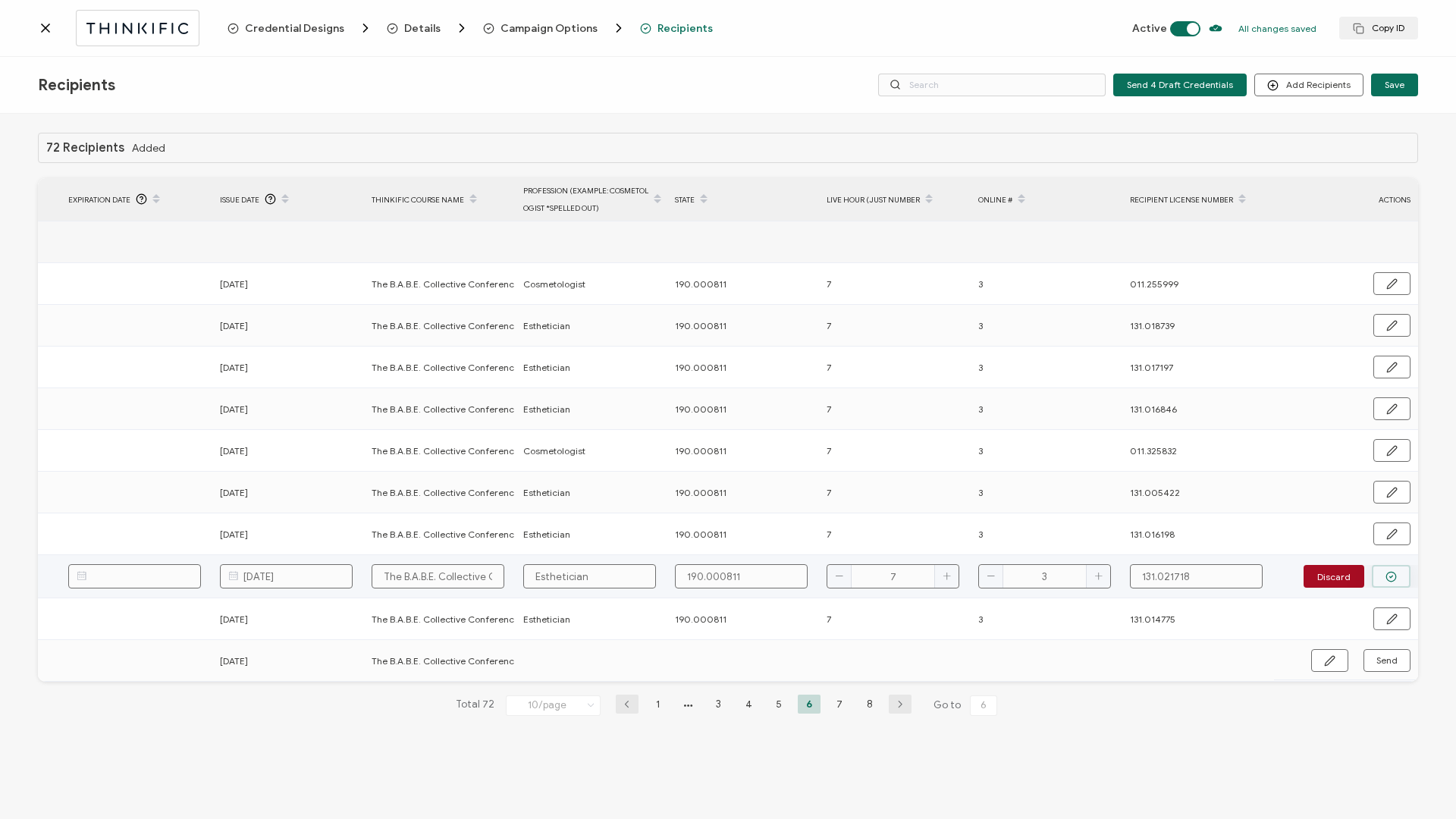
click at [1375, 573] on button "button" at bounding box center [1391, 576] width 39 height 23
click at [1378, 573] on span "Send" at bounding box center [1386, 575] width 21 height 9
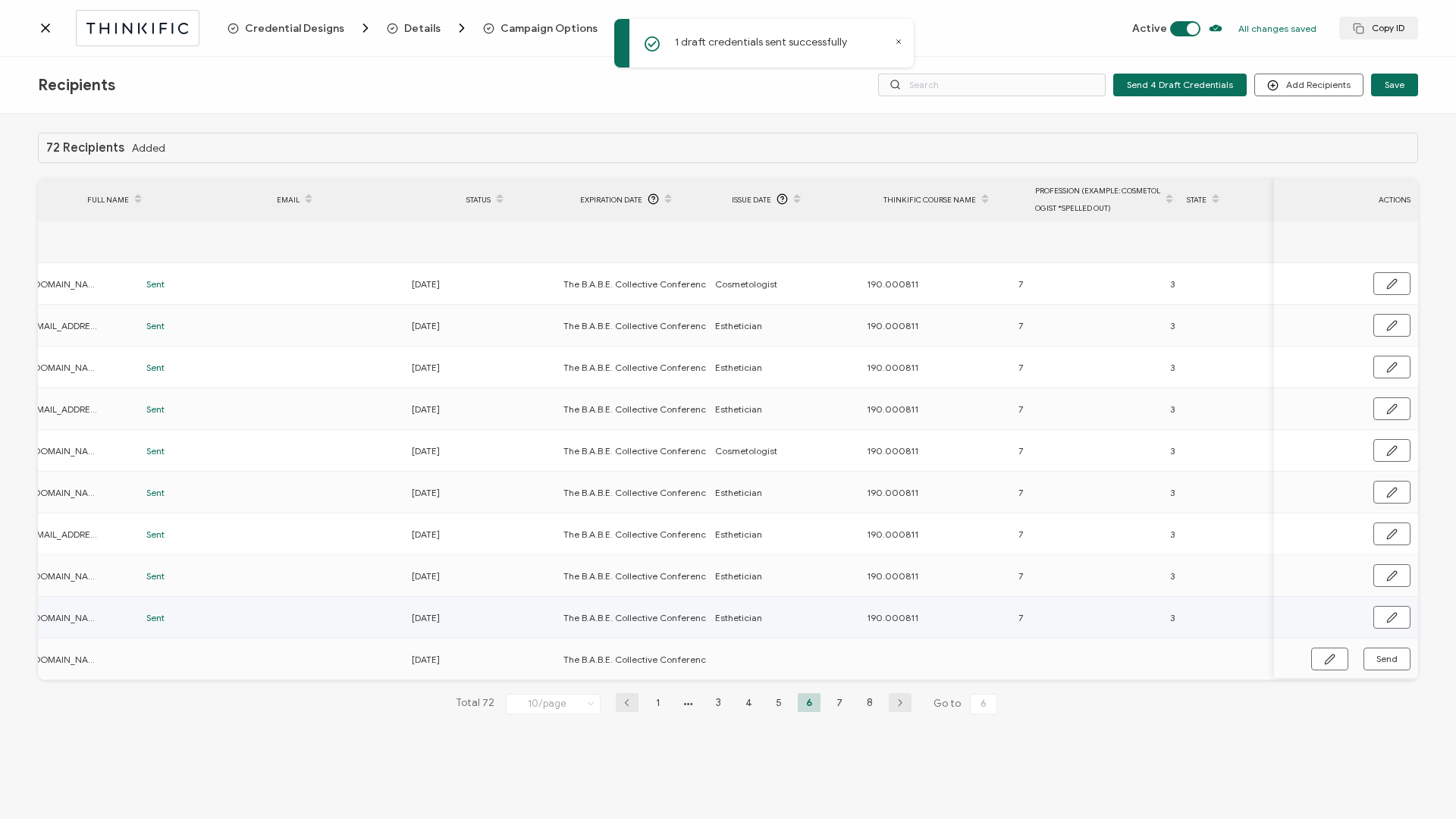
scroll to position [0, 0]
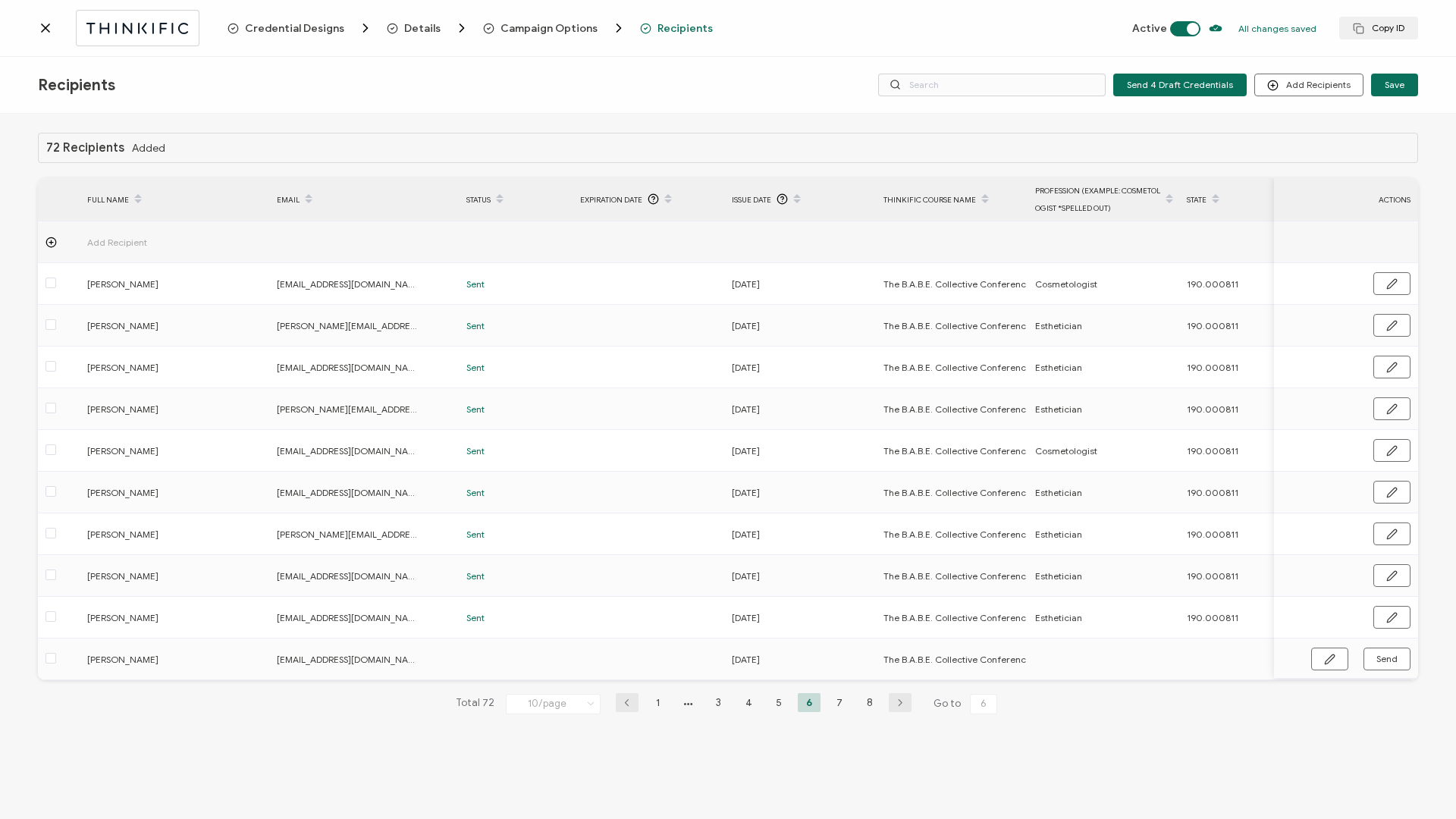
click at [50, 24] on icon at bounding box center [46, 28] width 8 height 8
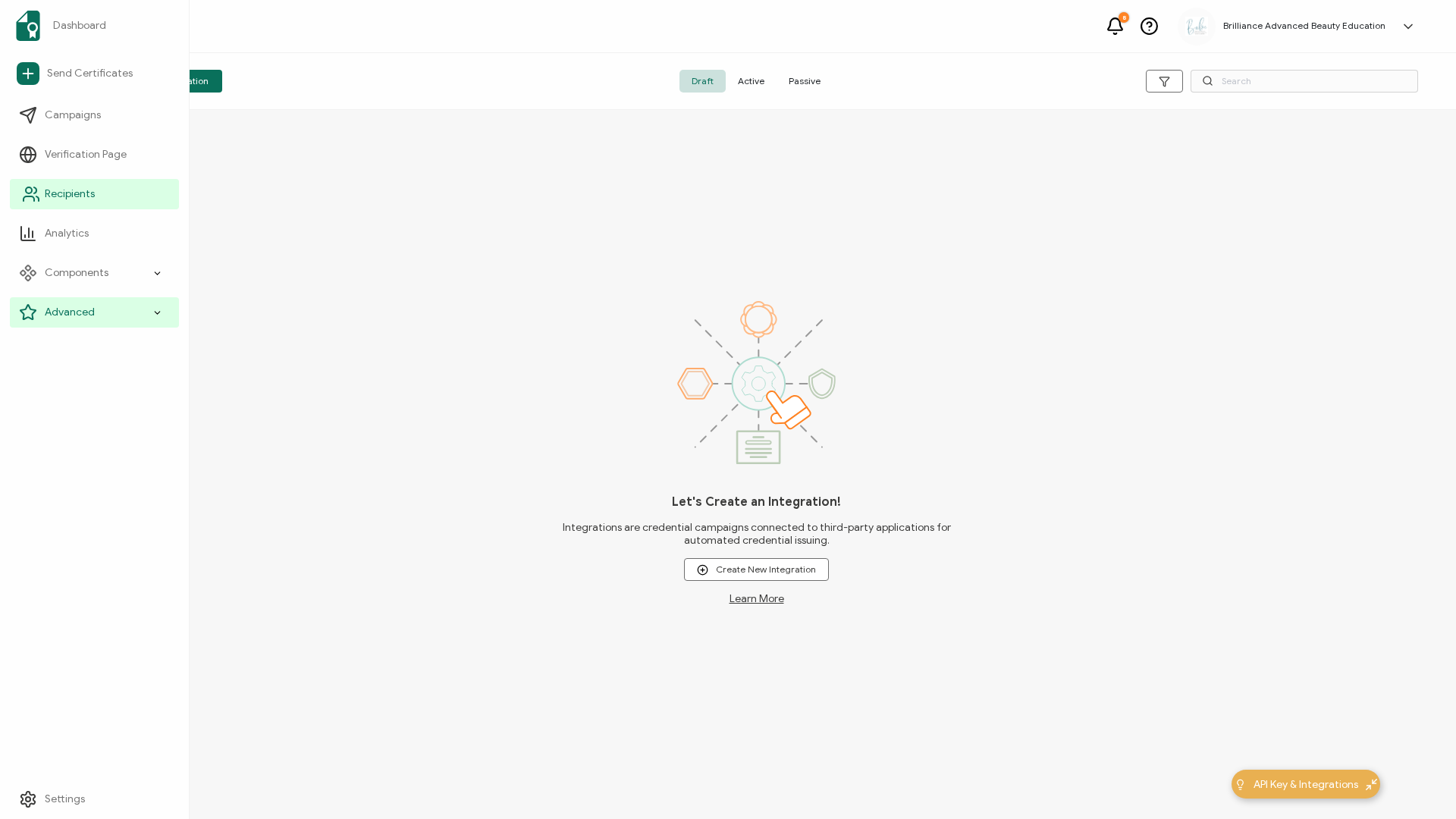
click at [84, 193] on span "Recipients" at bounding box center [70, 194] width 50 height 15
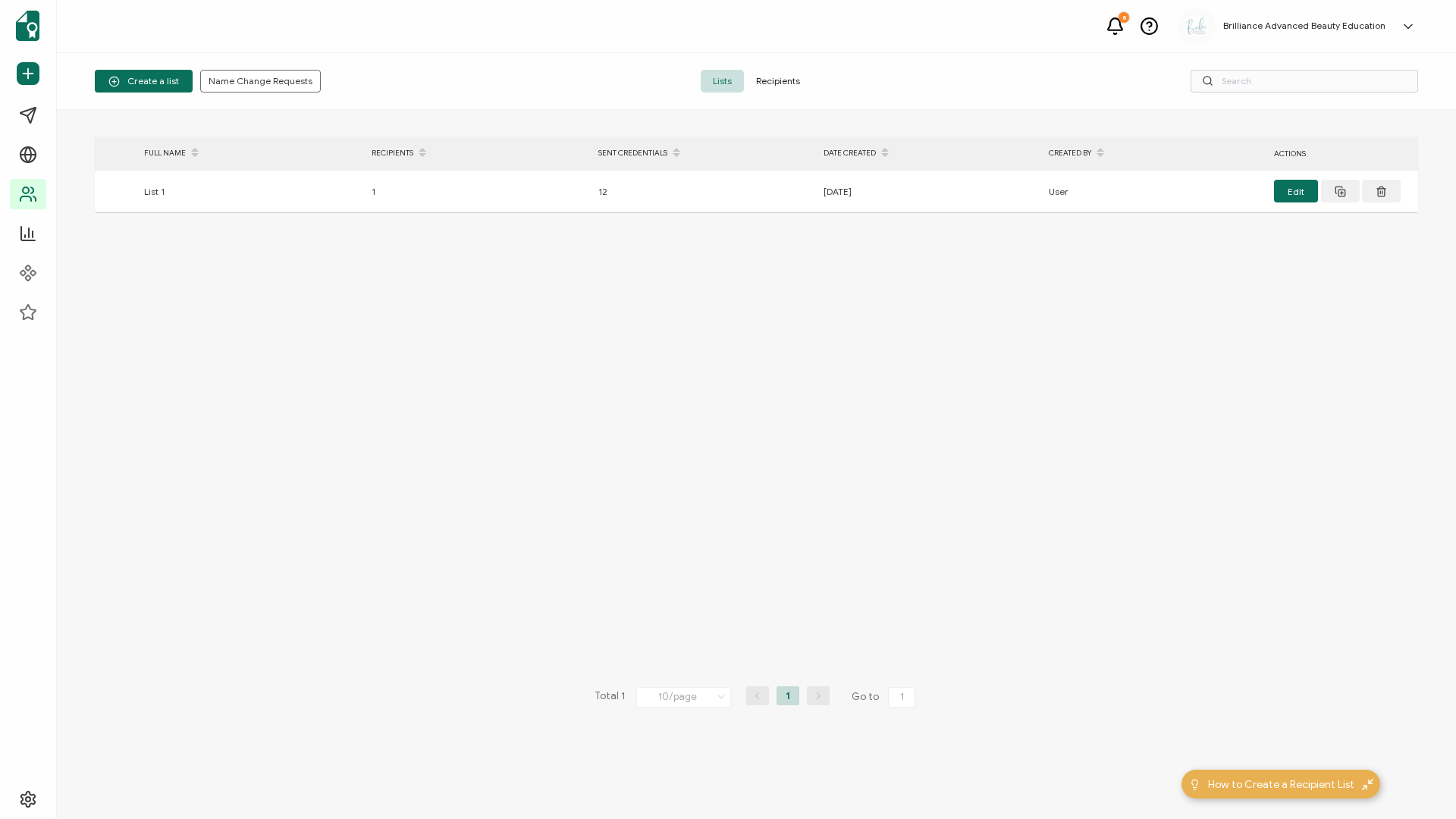
click at [783, 84] on span "Recipients" at bounding box center [778, 81] width 69 height 23
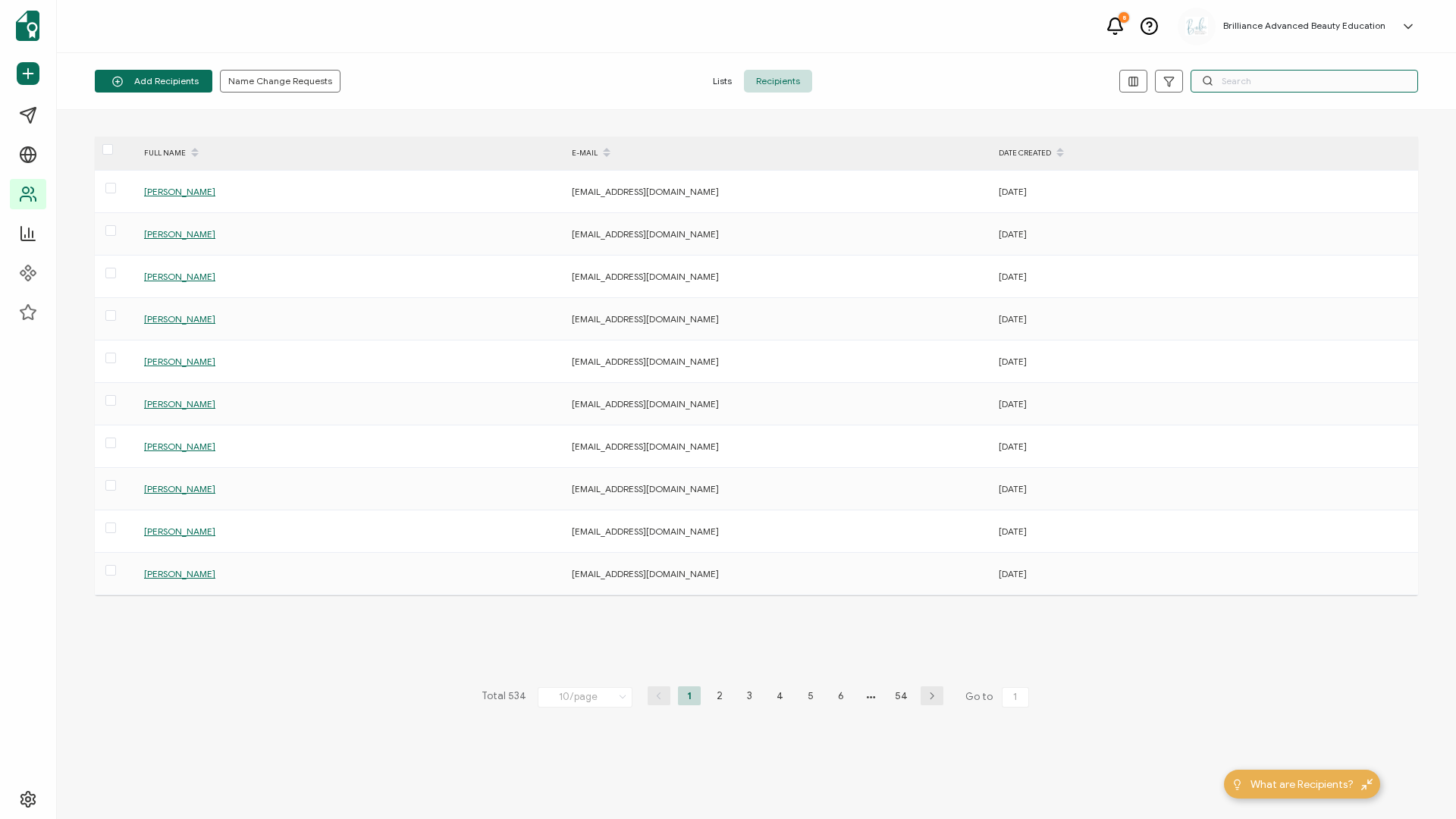
click at [1275, 88] on input "text" at bounding box center [1304, 81] width 228 height 23
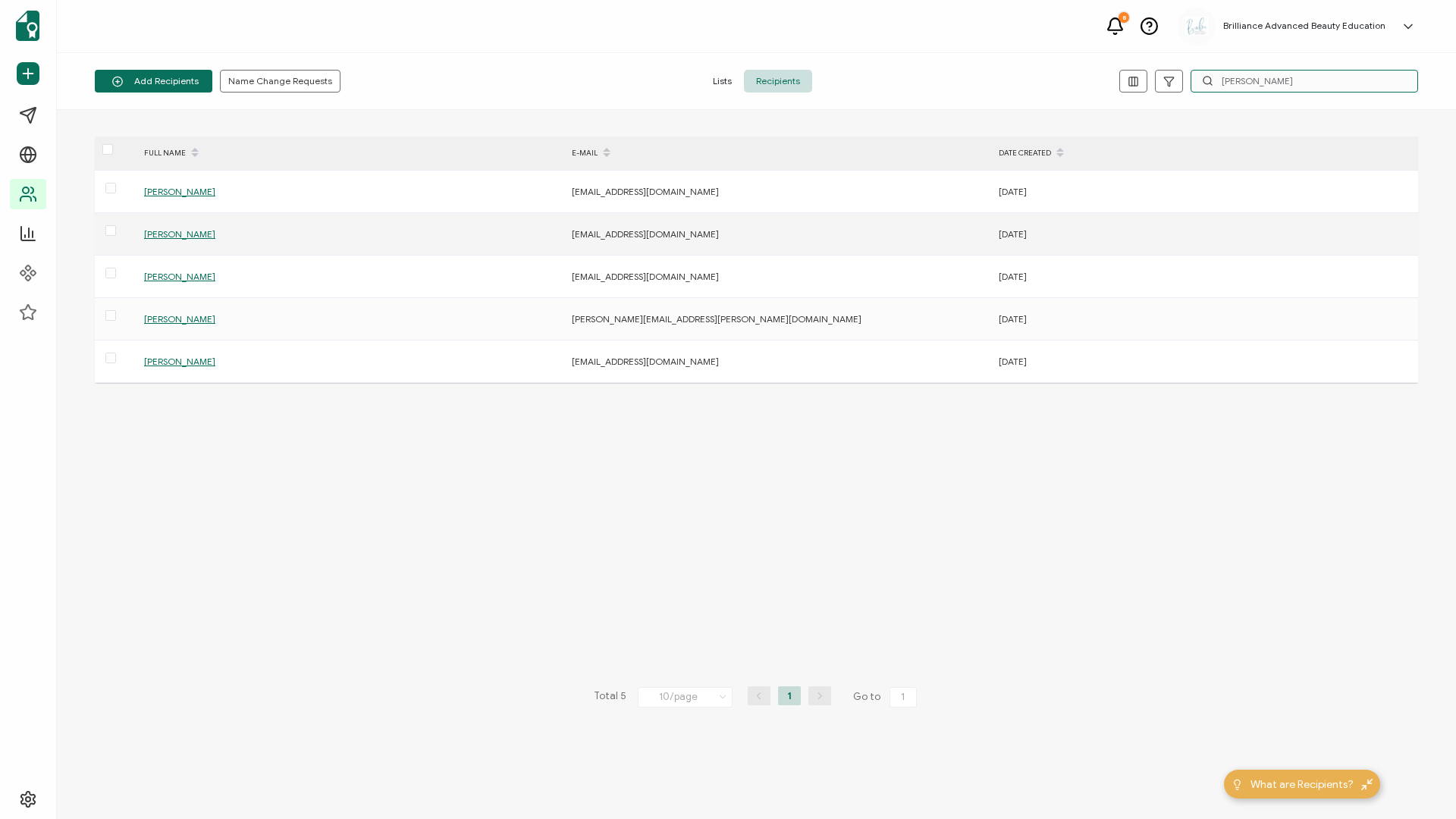
type input "Emily"
click at [168, 238] on span "Emily Roberts" at bounding box center [180, 234] width 72 height 11
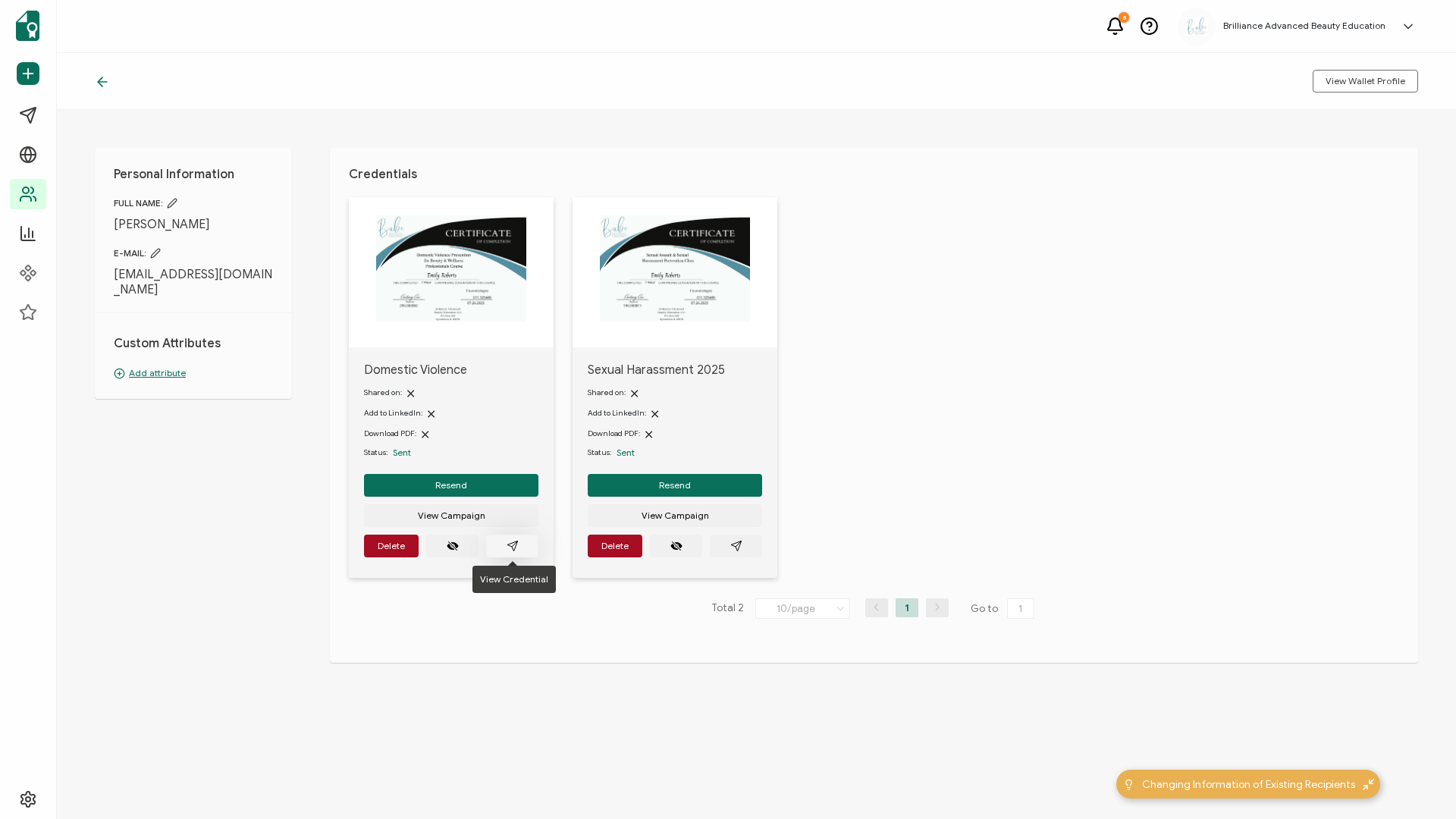
click at [524, 550] on button "button" at bounding box center [512, 546] width 53 height 23
click at [427, 481] on button "Resend" at bounding box center [451, 485] width 175 height 23
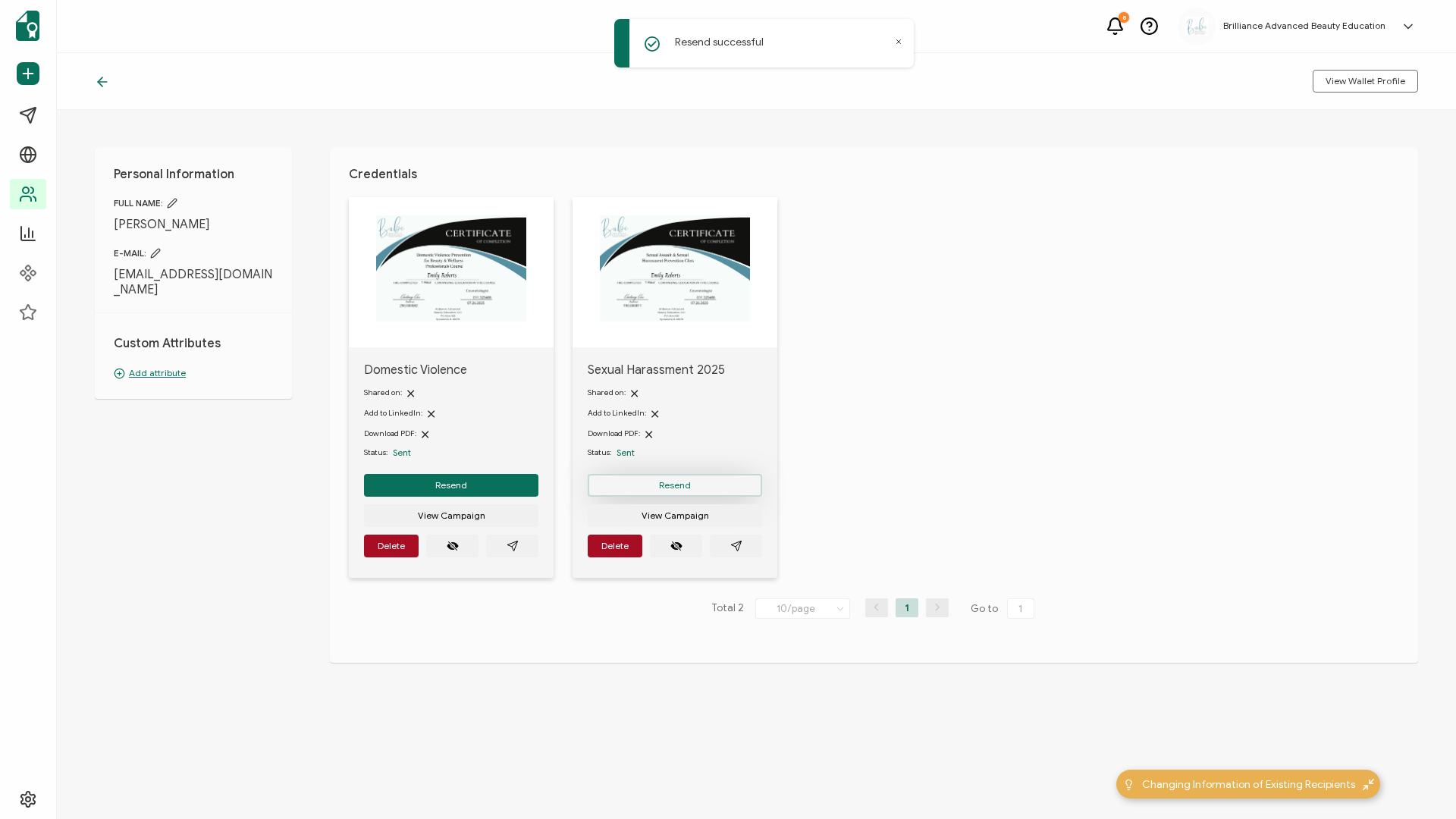
click at [661, 484] on span "Resend" at bounding box center [675, 485] width 32 height 9
click at [104, 80] on icon at bounding box center [101, 82] width 15 height 15
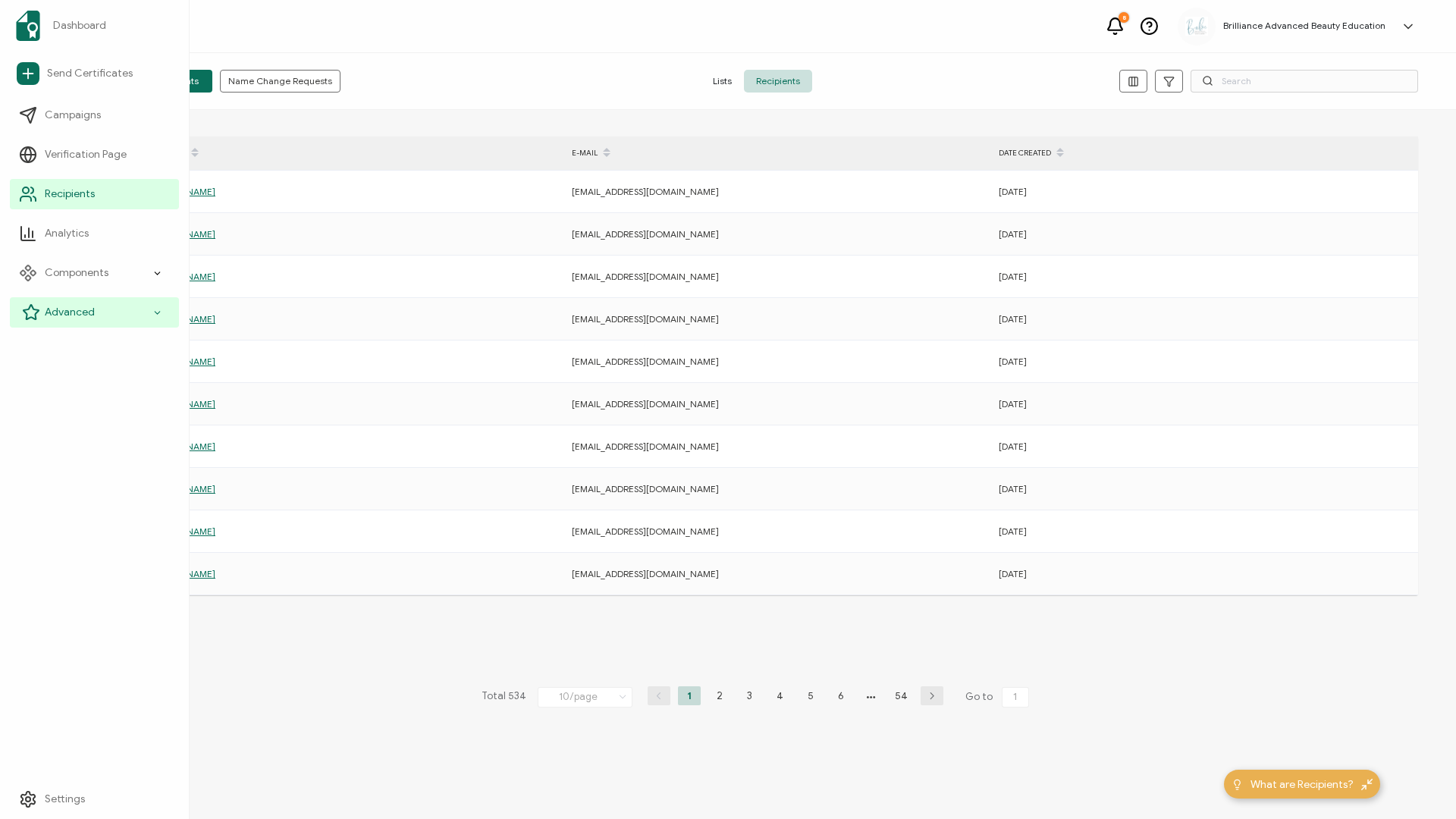
click at [54, 309] on span "Advanced" at bounding box center [70, 312] width 50 height 15
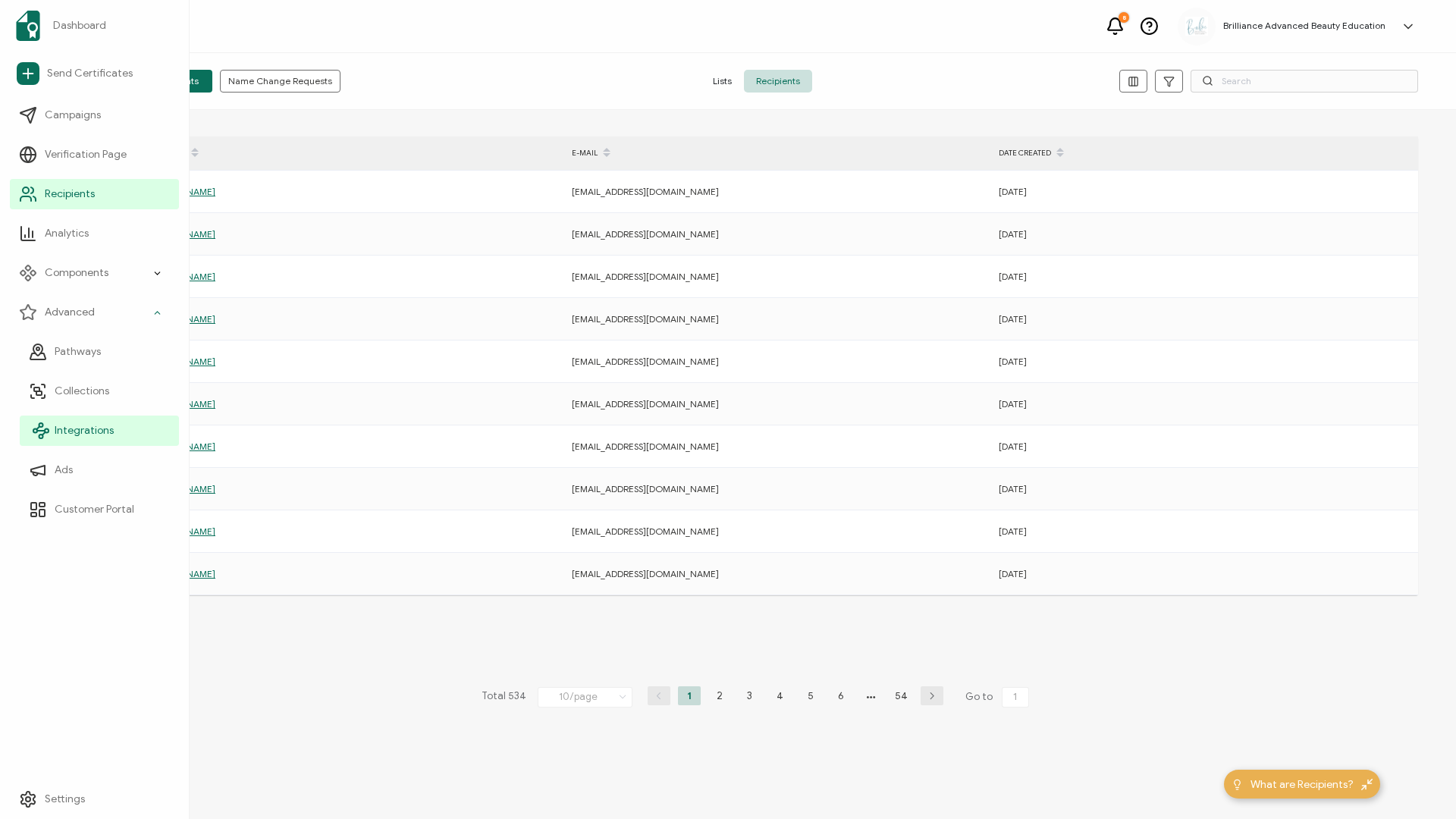
click at [65, 427] on span "Integrations" at bounding box center [84, 430] width 60 height 15
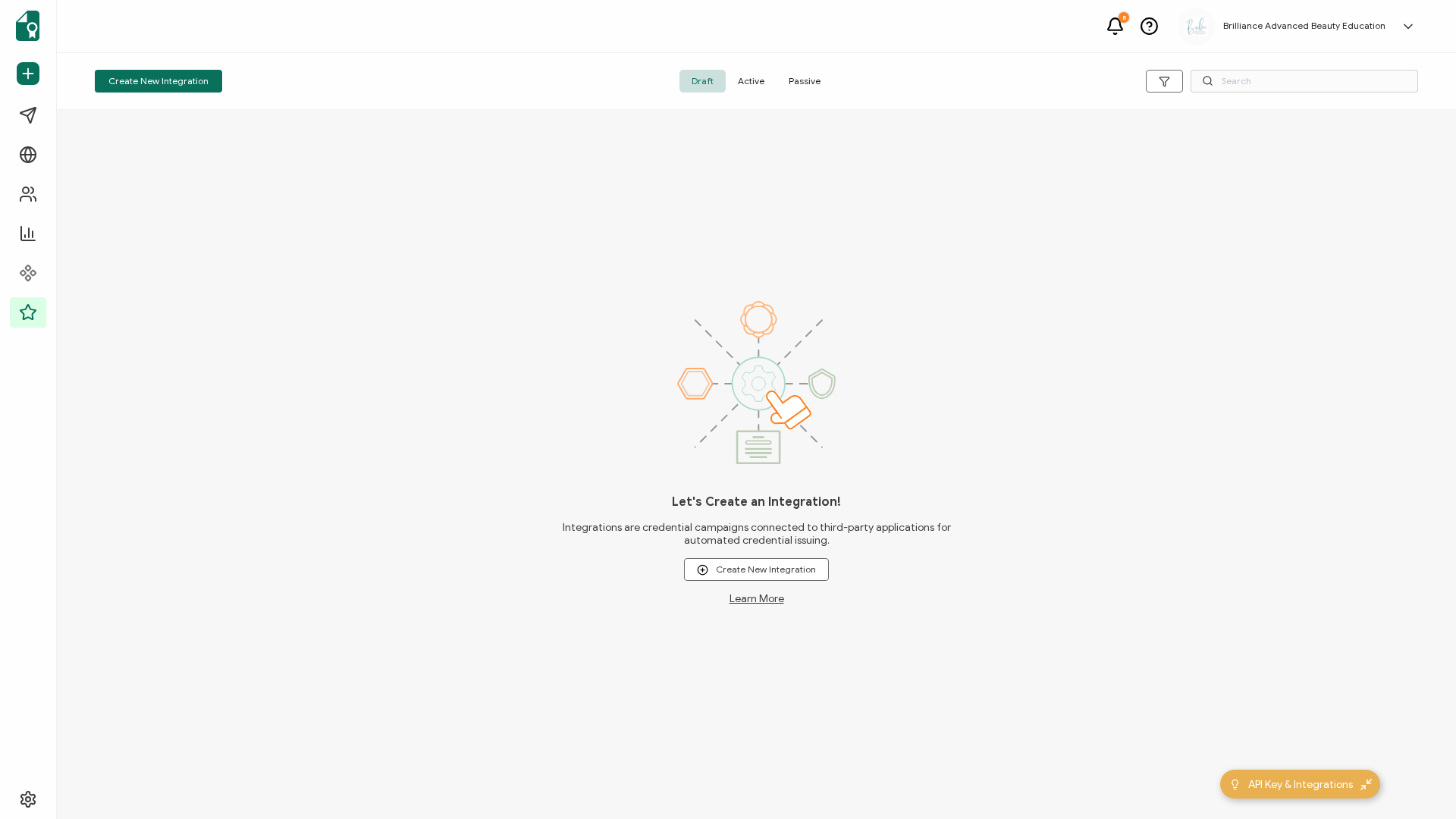
click at [760, 83] on span "Active" at bounding box center [750, 81] width 51 height 23
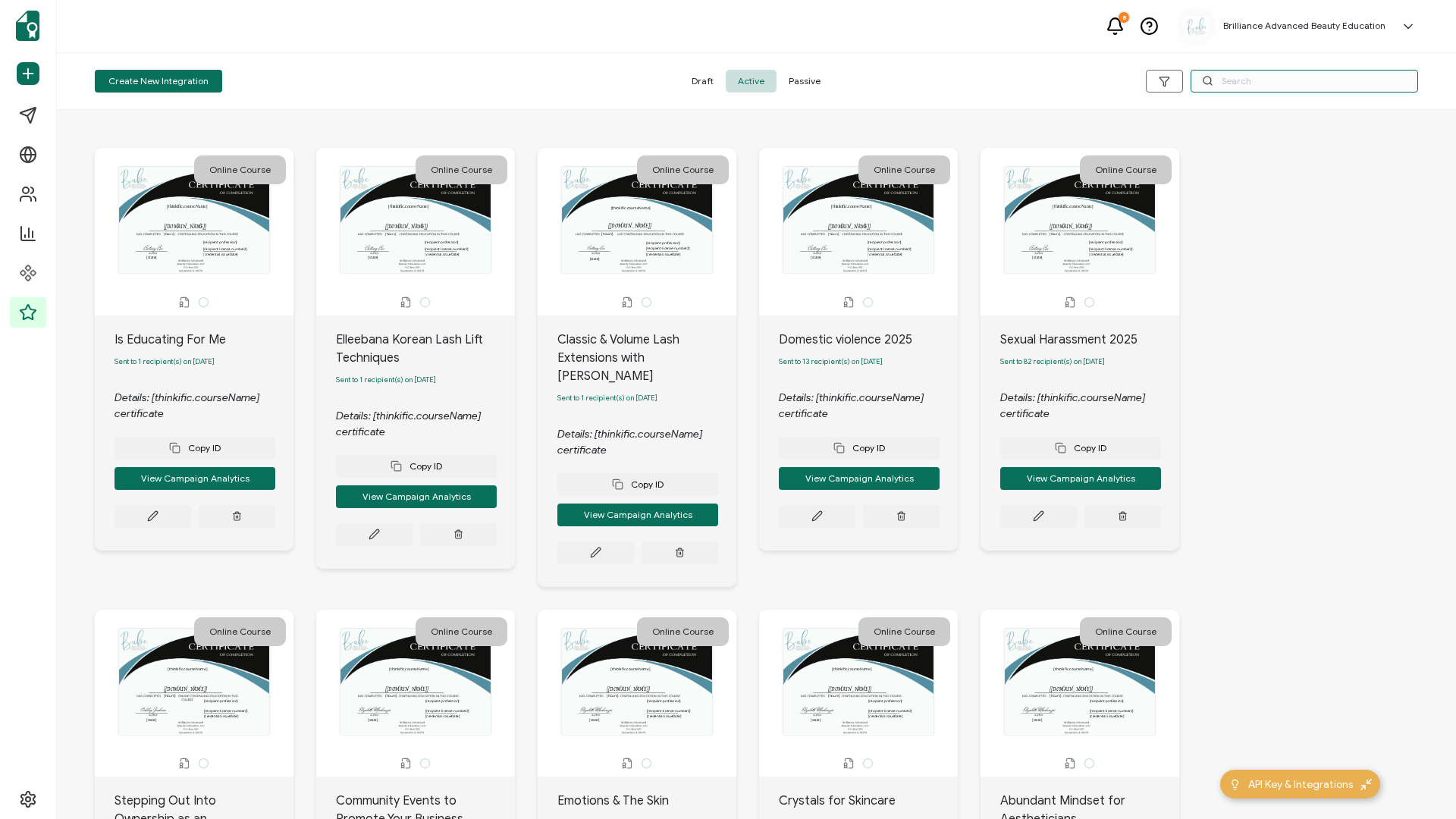
click at [1241, 81] on input "text" at bounding box center [1304, 81] width 228 height 23
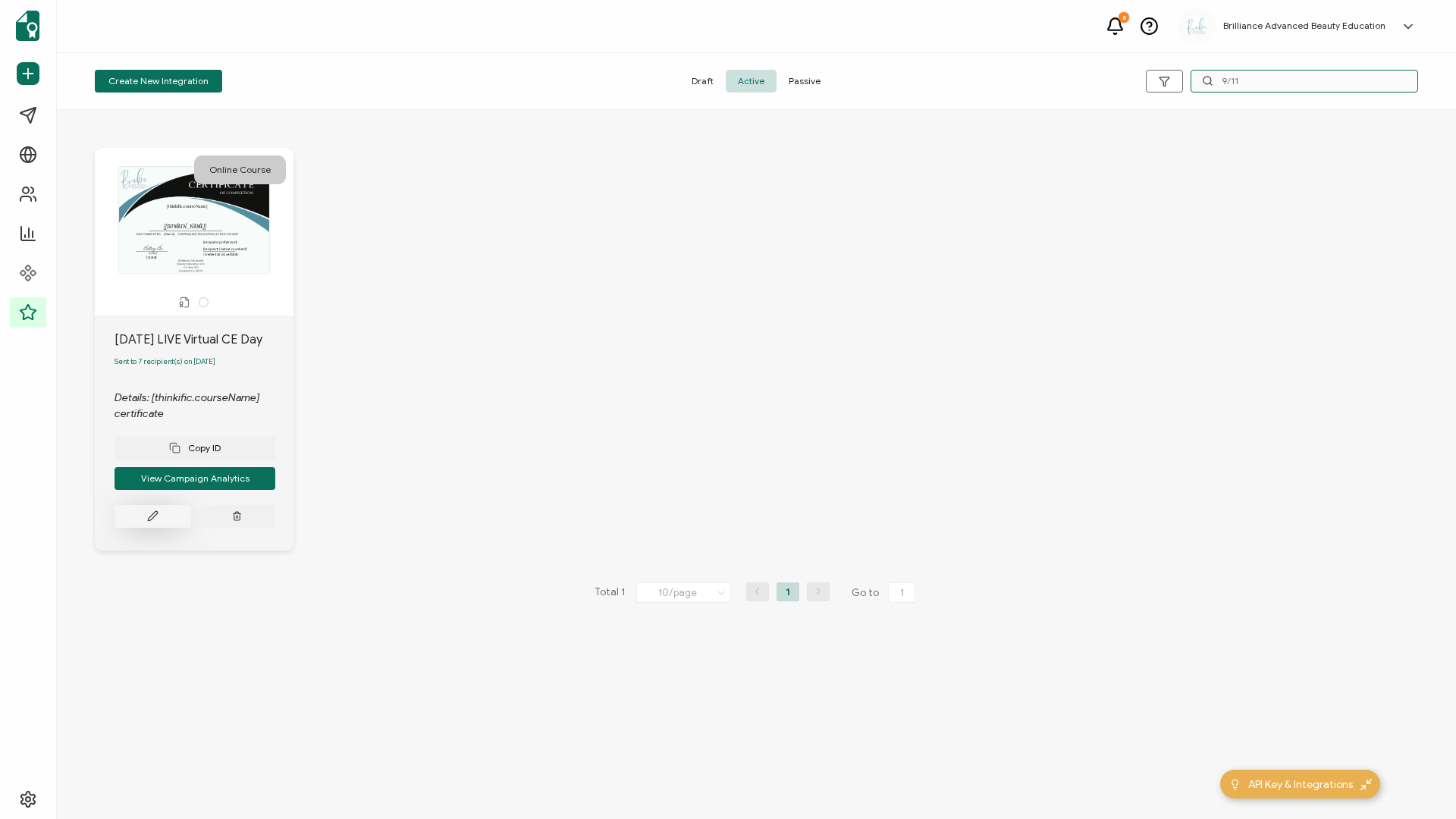
type input "9/11"
click at [143, 524] on button at bounding box center [152, 516] width 77 height 23
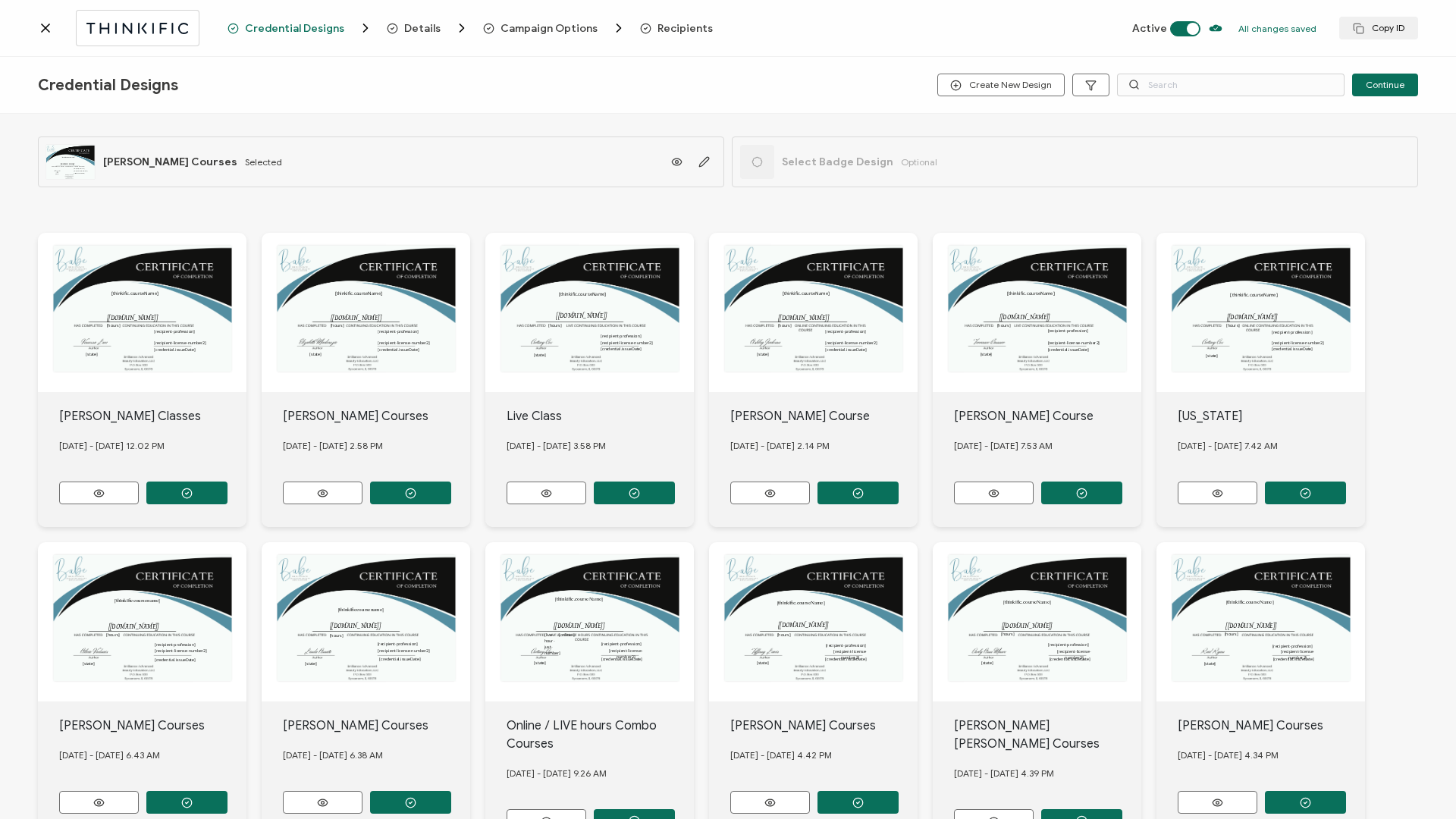
click at [677, 24] on span "Recipients" at bounding box center [686, 28] width 56 height 11
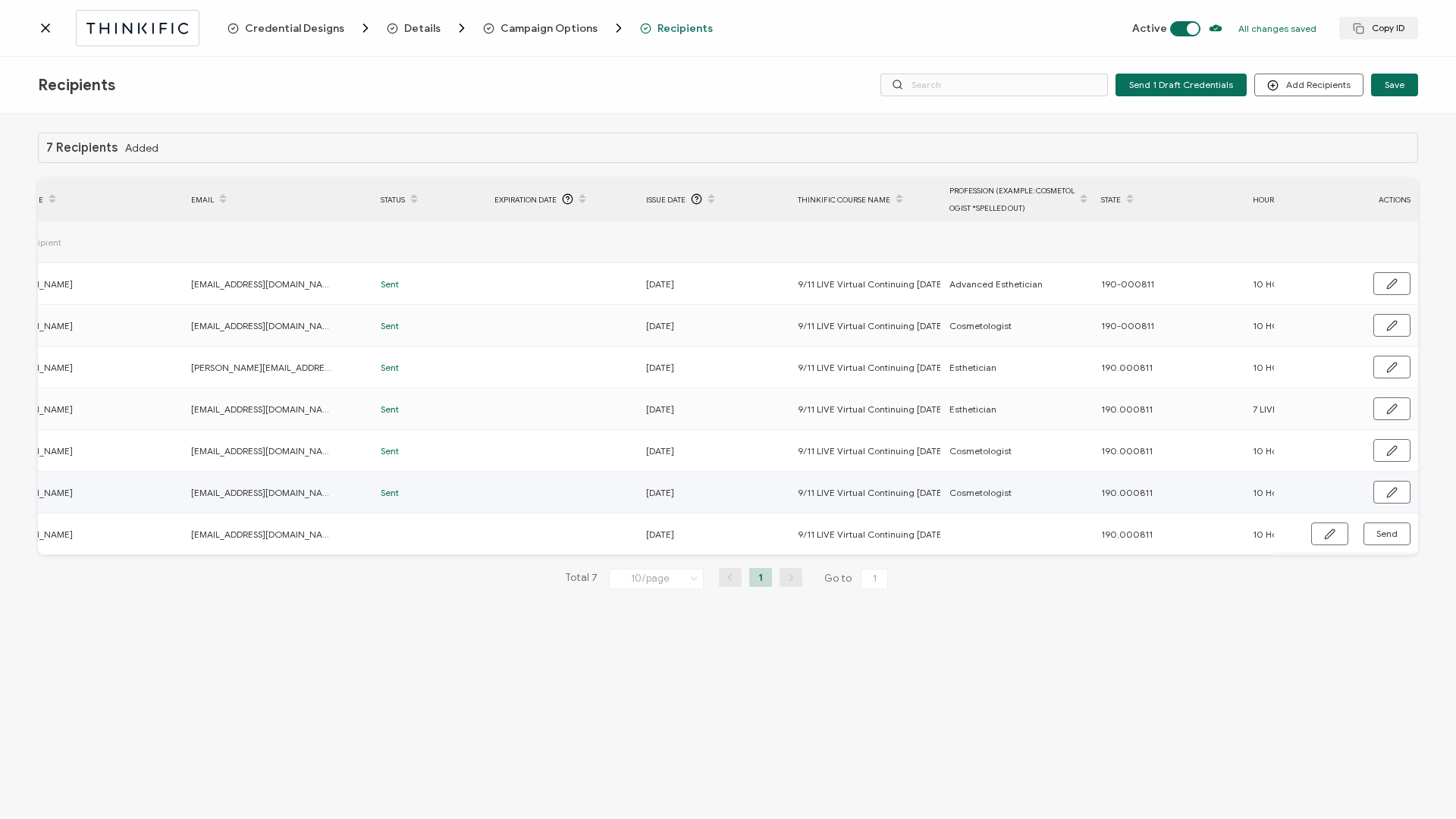
scroll to position [0, 361]
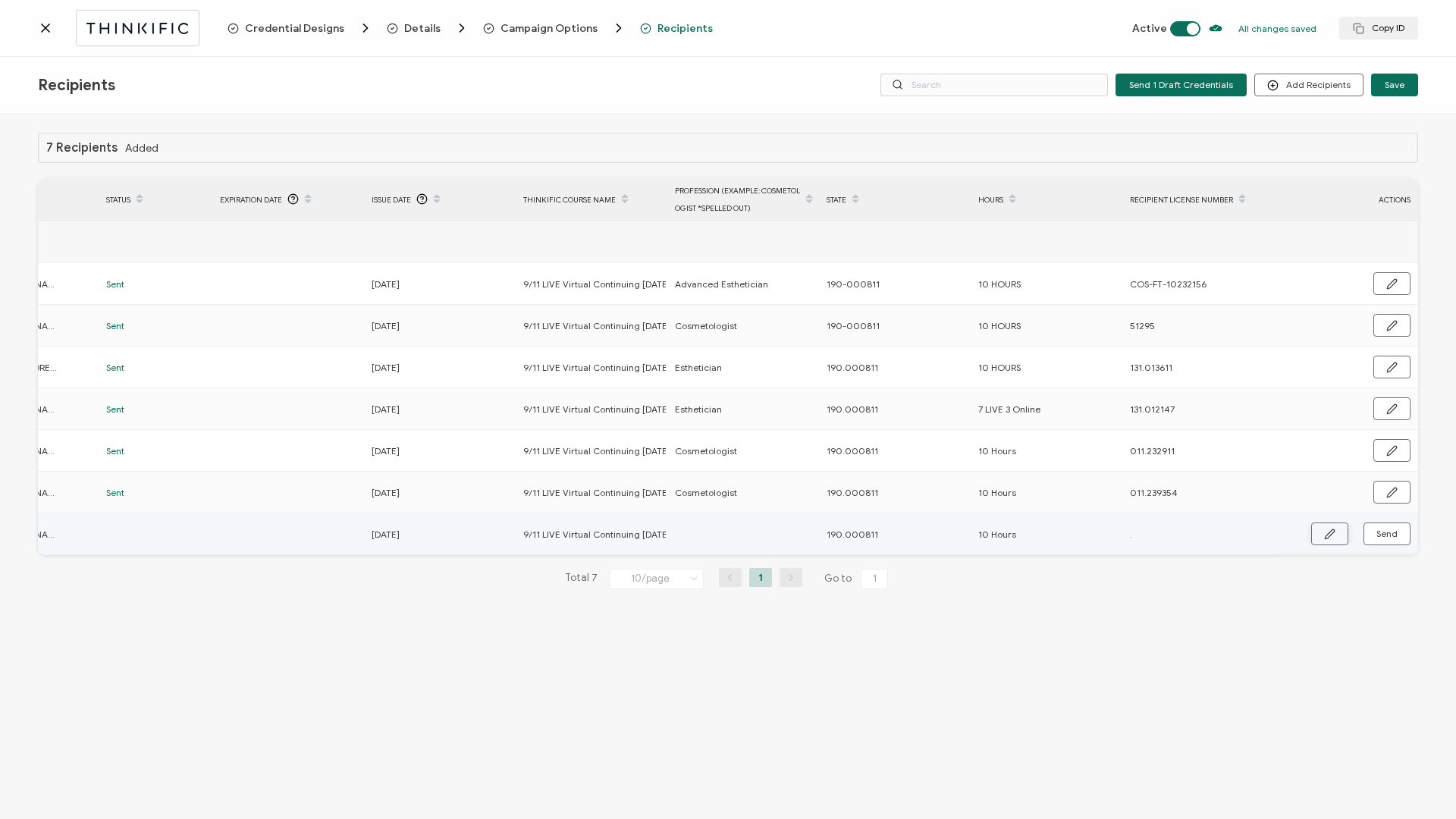
click at [1315, 534] on button "button" at bounding box center [1330, 534] width 37 height 23
click at [1155, 535] on input "." at bounding box center [1197, 535] width 133 height 24
paste input "071573"
type input "071573"
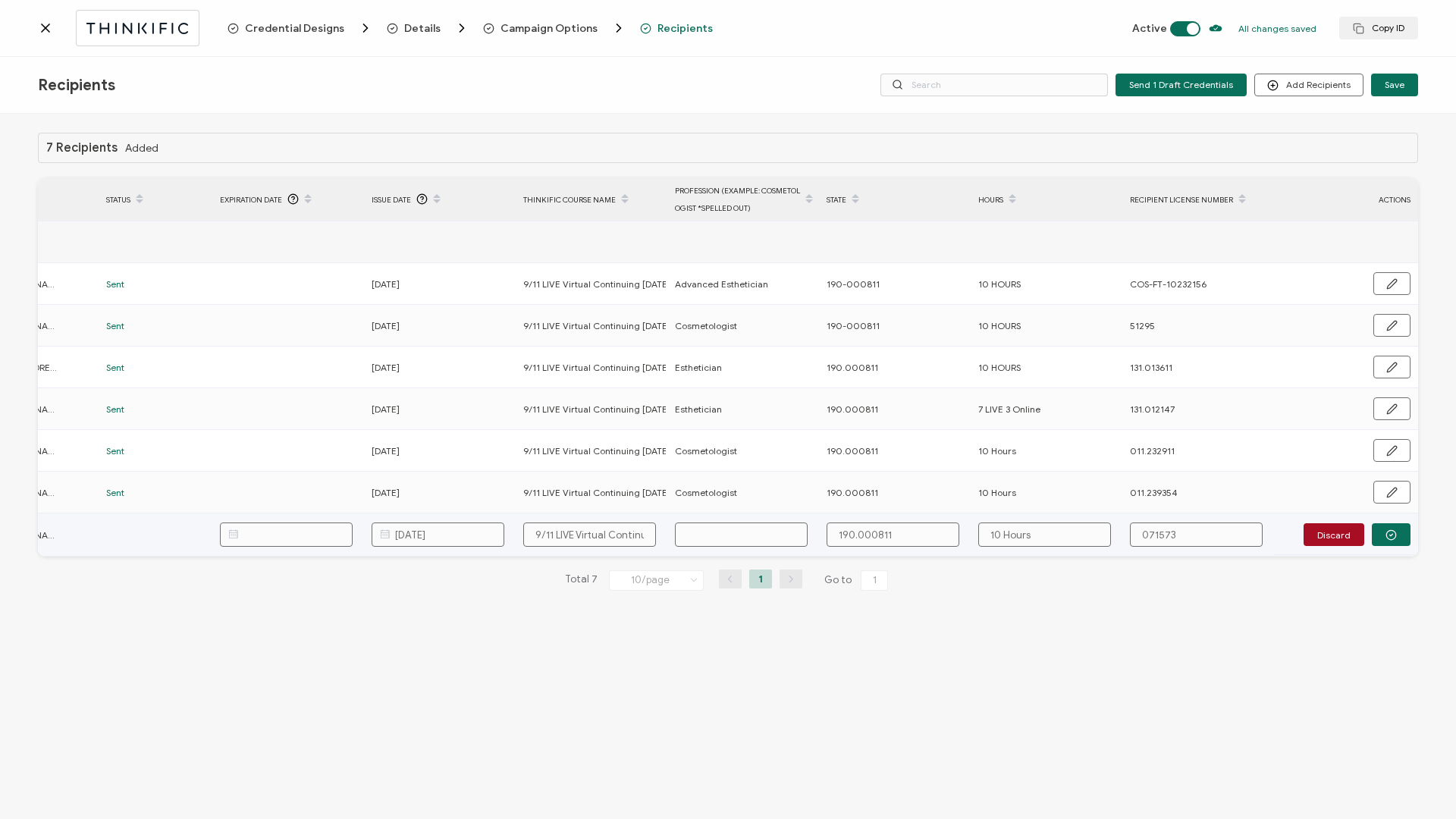
type input "071573"
click at [766, 537] on input "text" at bounding box center [741, 535] width 133 height 24
type input "E"
type input "Es"
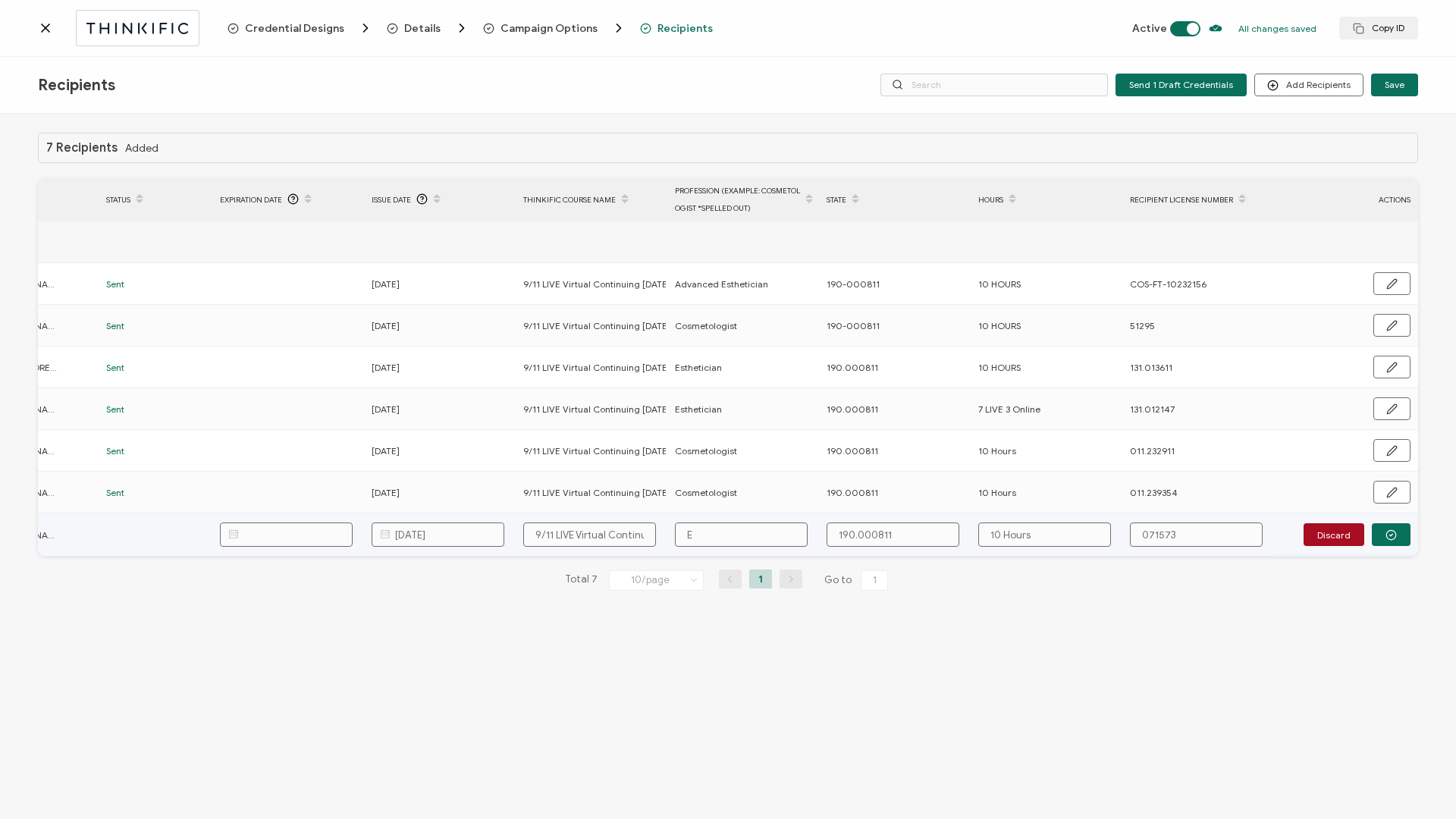
type input "Es"
type input "Est"
type input "Esth"
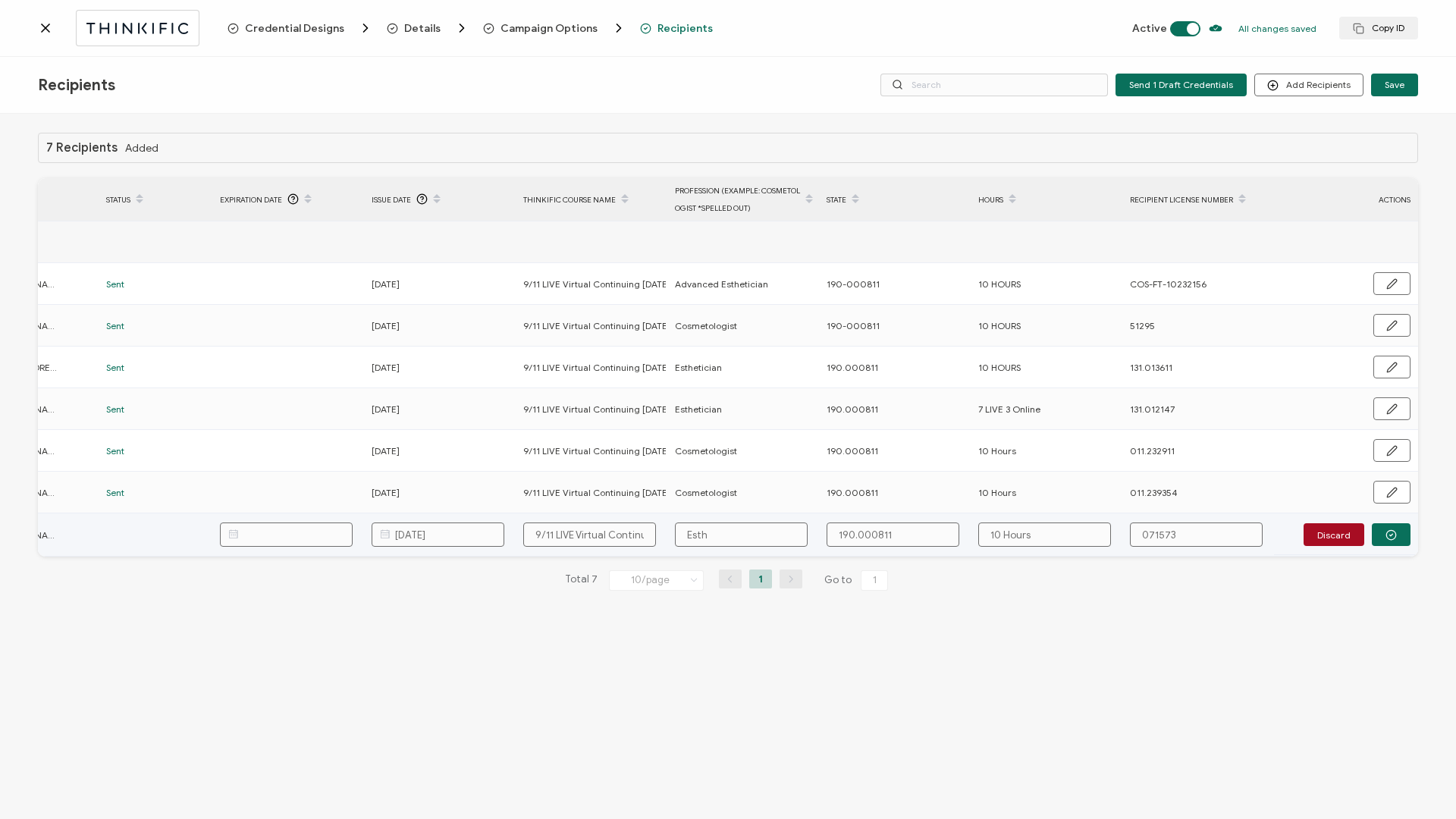
type input "Esthe"
type input "Esthei"
type input "Estheit"
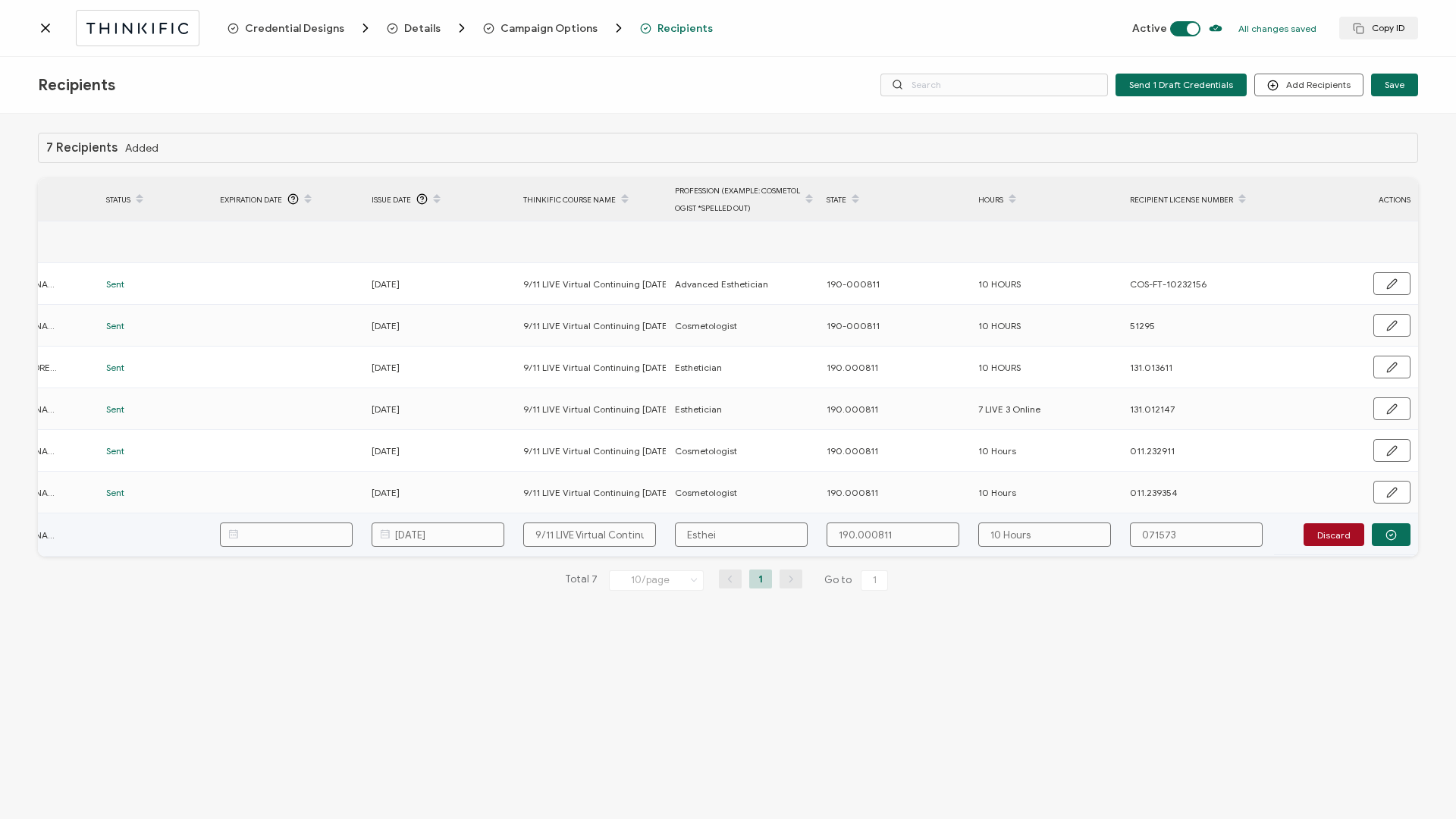
type input "Estheit"
type input "Esthei"
type input "Esthe"
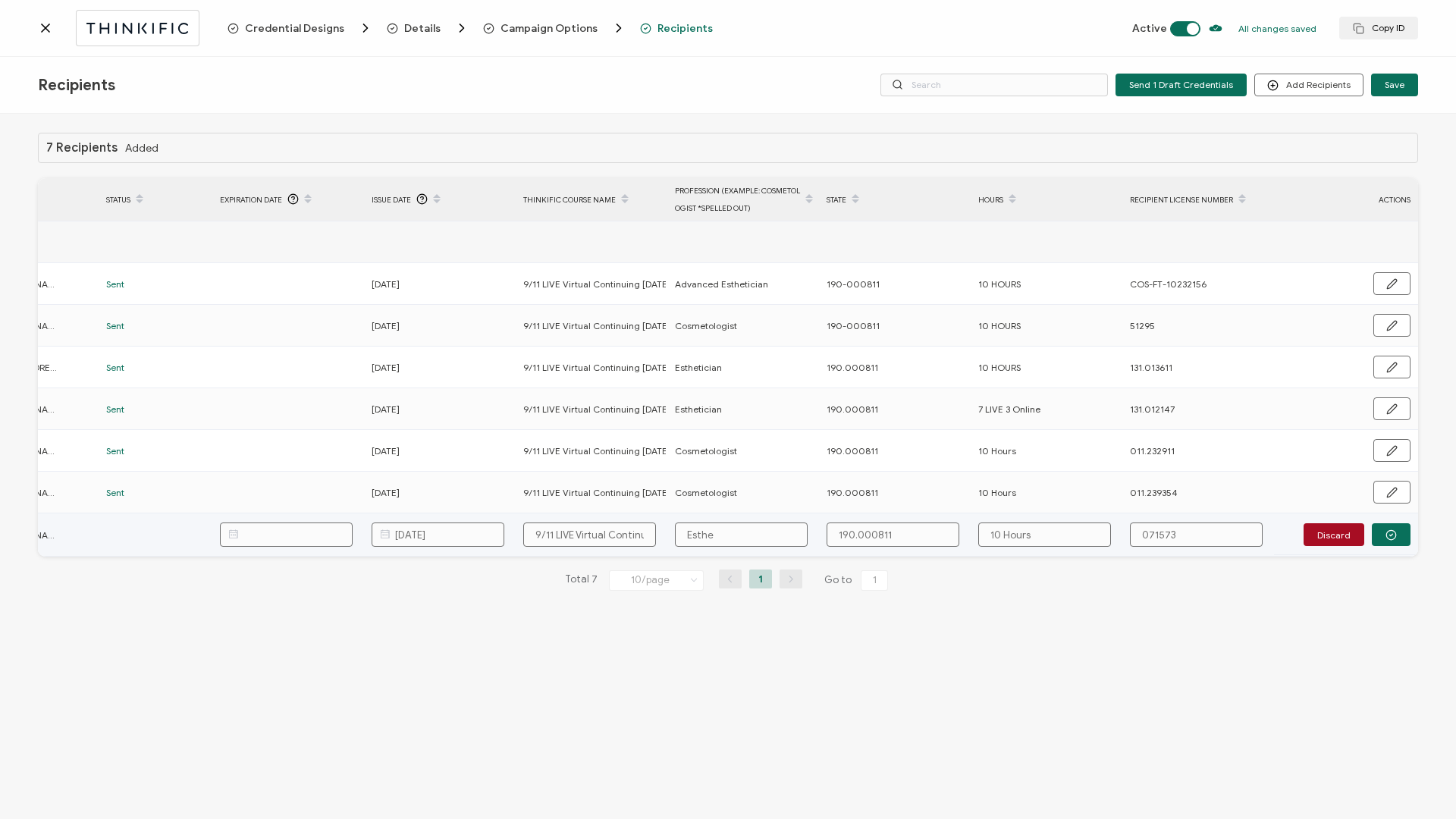
type input "Esthet"
type input "Estheti"
type input "Esthetic"
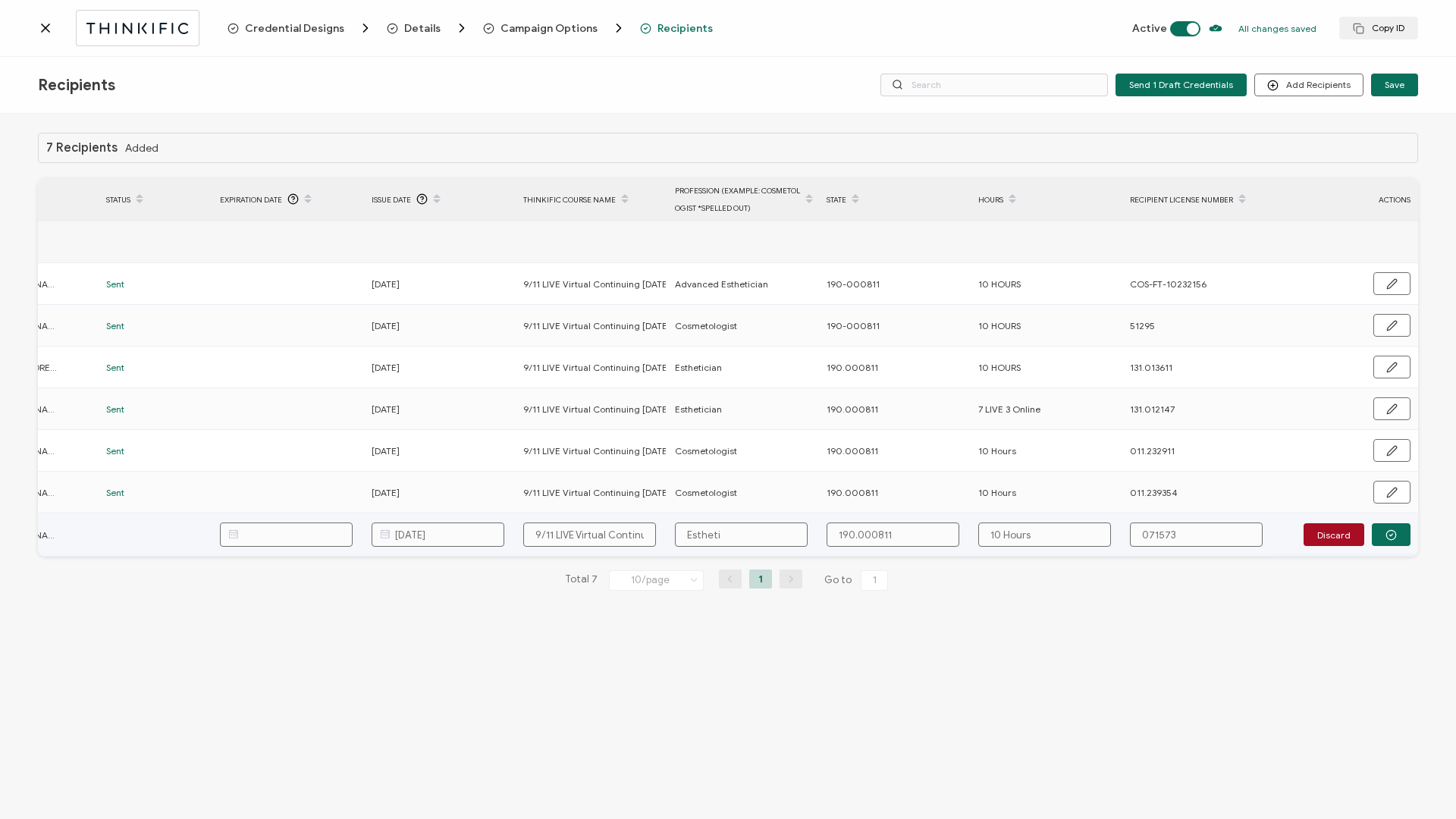
type input "Esthetic"
type input "Esthetici"
type input "Estheticia"
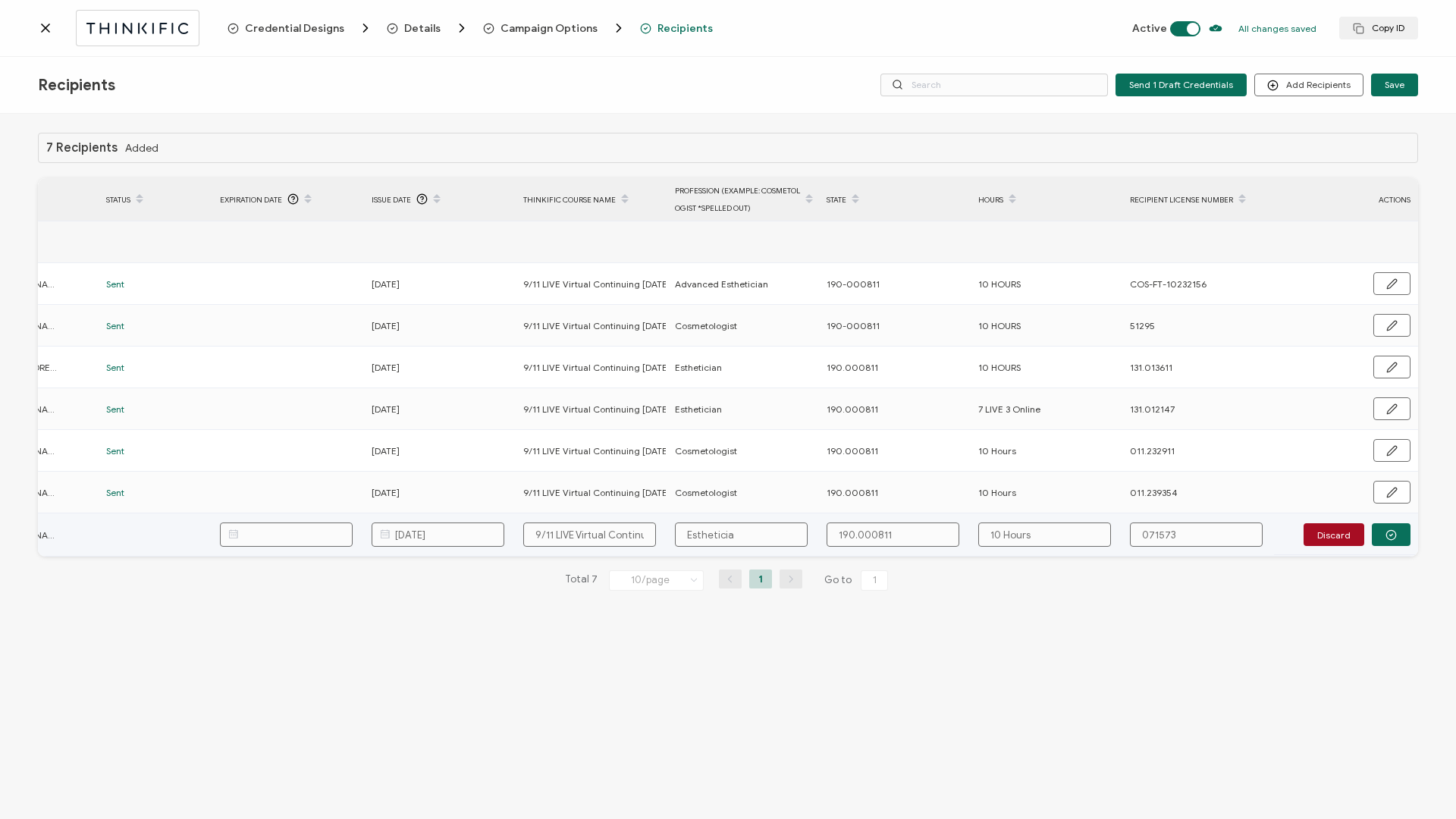
type input "Esthetician"
click at [1378, 536] on button "button" at bounding box center [1391, 535] width 39 height 23
click at [1378, 536] on span "Send" at bounding box center [1386, 534] width 21 height 9
